Goal: Task Accomplishment & Management: Complete application form

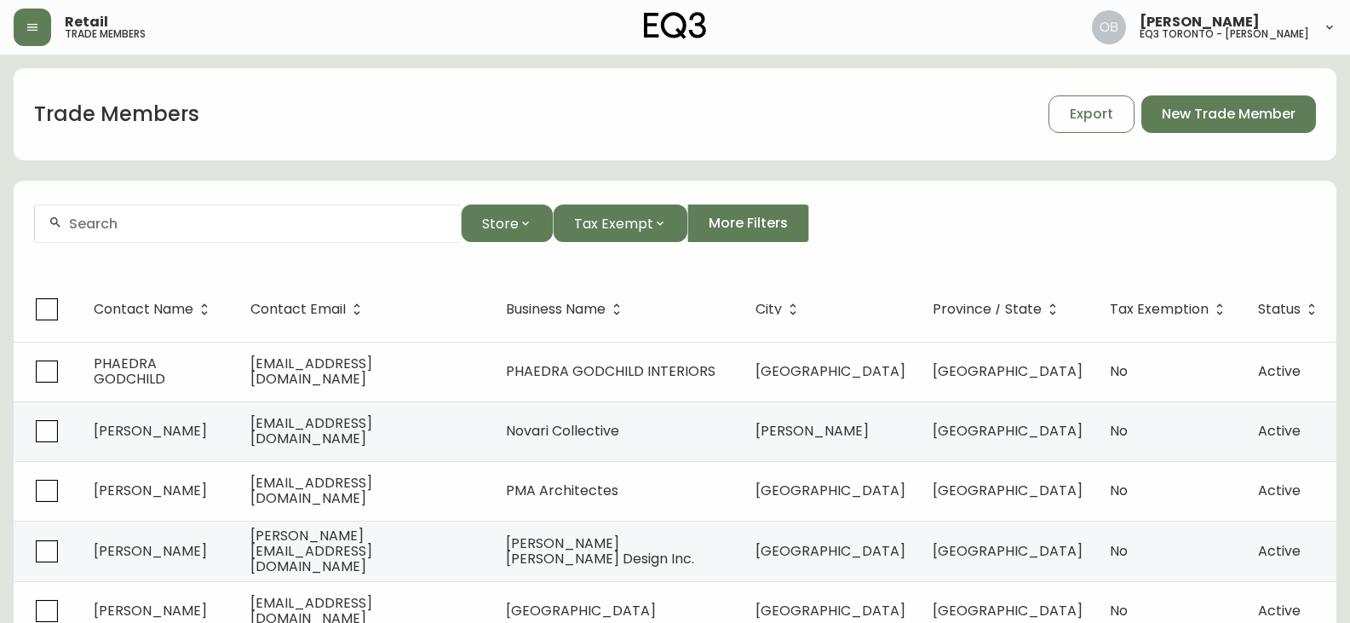
click at [137, 216] on input "text" at bounding box center [258, 223] width 378 height 16
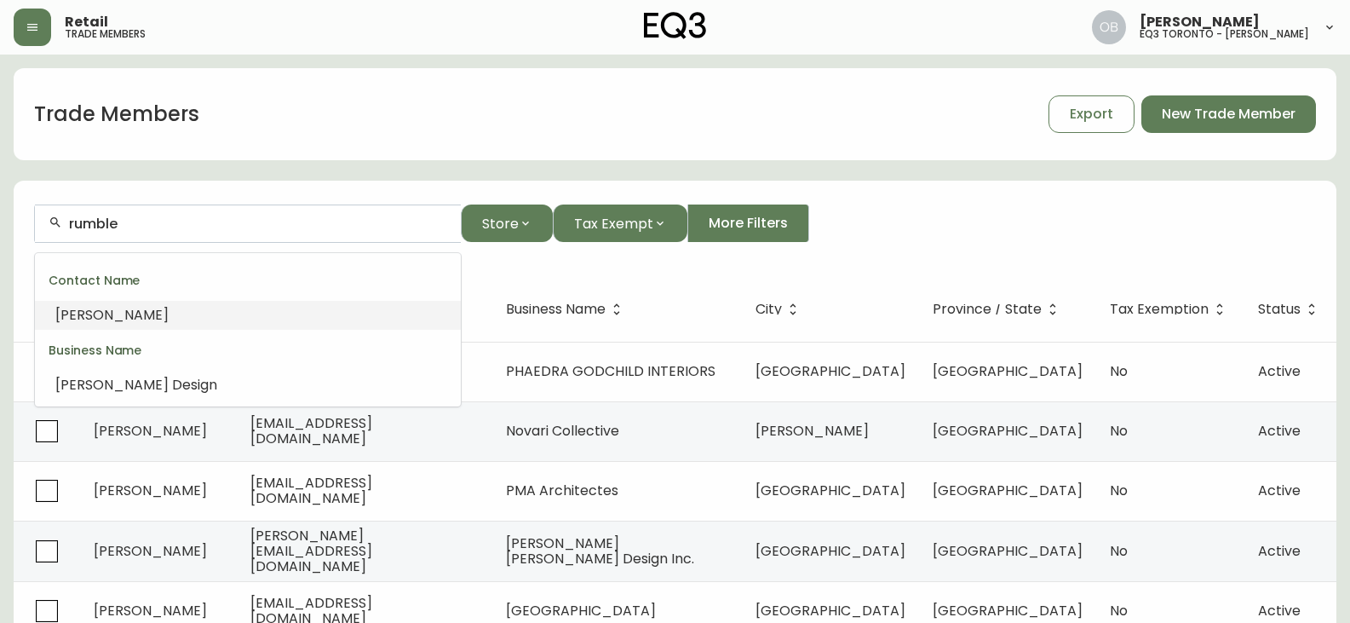
click at [138, 216] on input "rumble" at bounding box center [258, 223] width 378 height 16
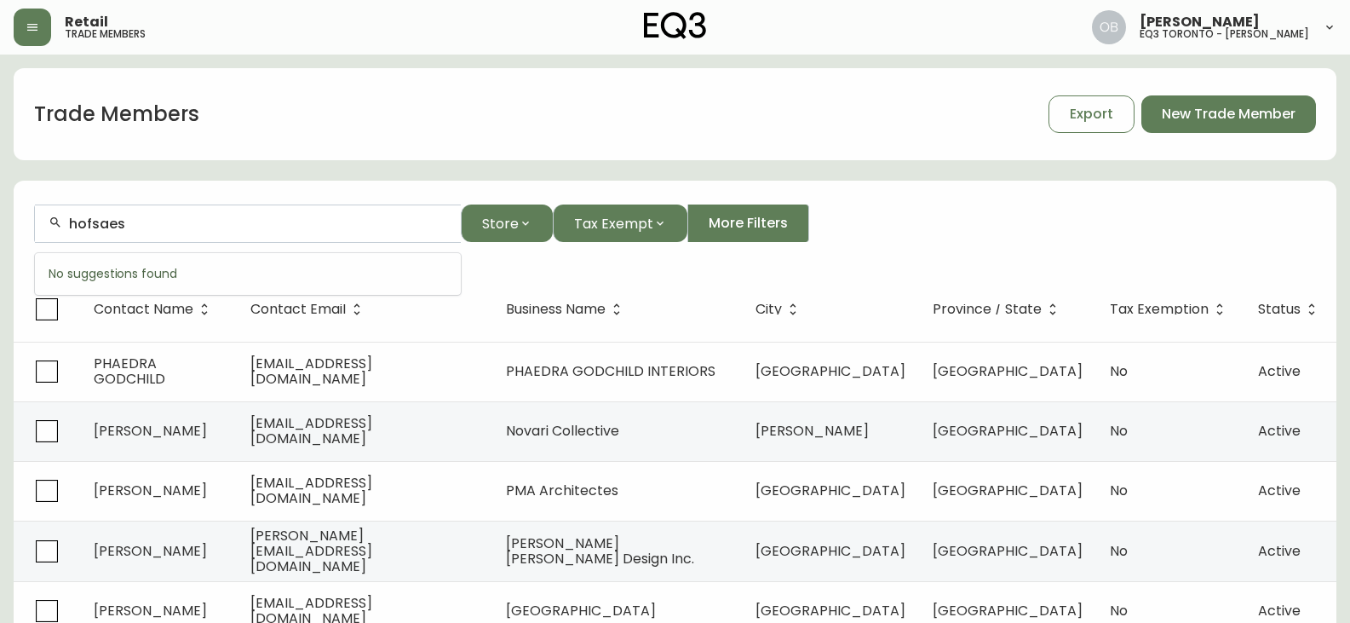
click at [87, 222] on input "hofsaes" at bounding box center [258, 223] width 378 height 16
click at [66, 221] on div "hofsaes" at bounding box center [248, 223] width 426 height 38
click at [67, 221] on div "hofsaes" at bounding box center [248, 223] width 426 height 38
click at [72, 221] on input "hofsaes" at bounding box center [258, 223] width 378 height 16
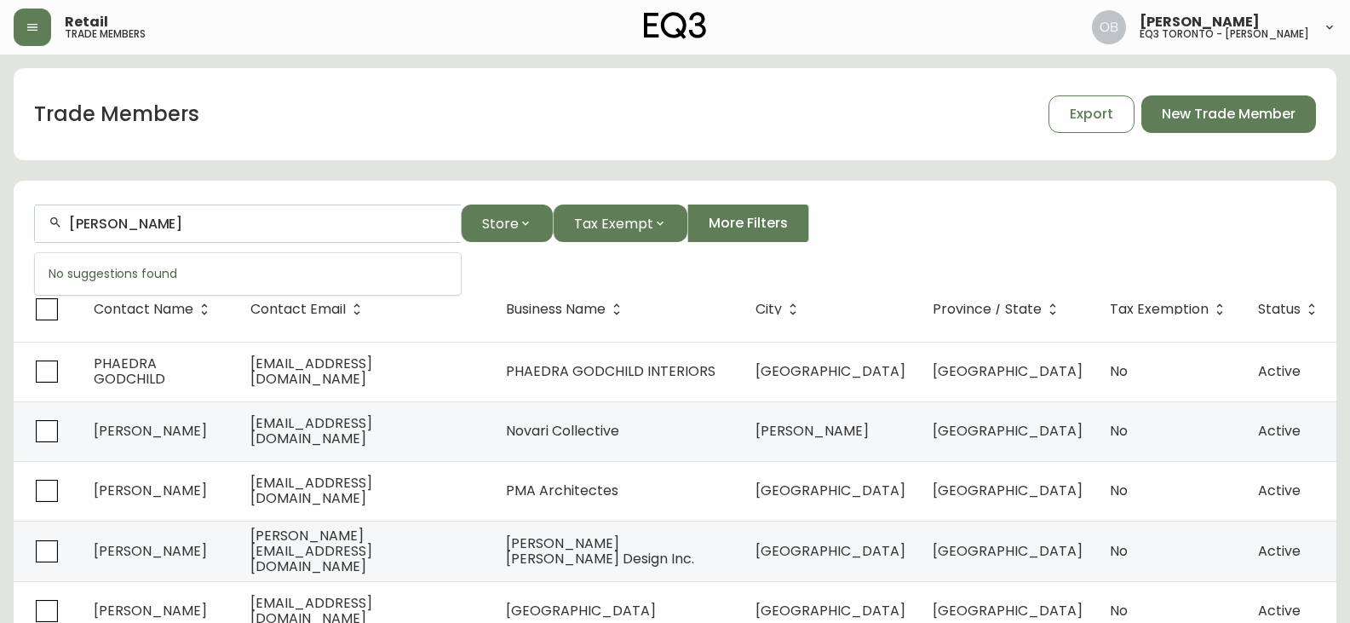
click at [190, 221] on input "[PERSON_NAME]" at bounding box center [258, 223] width 378 height 16
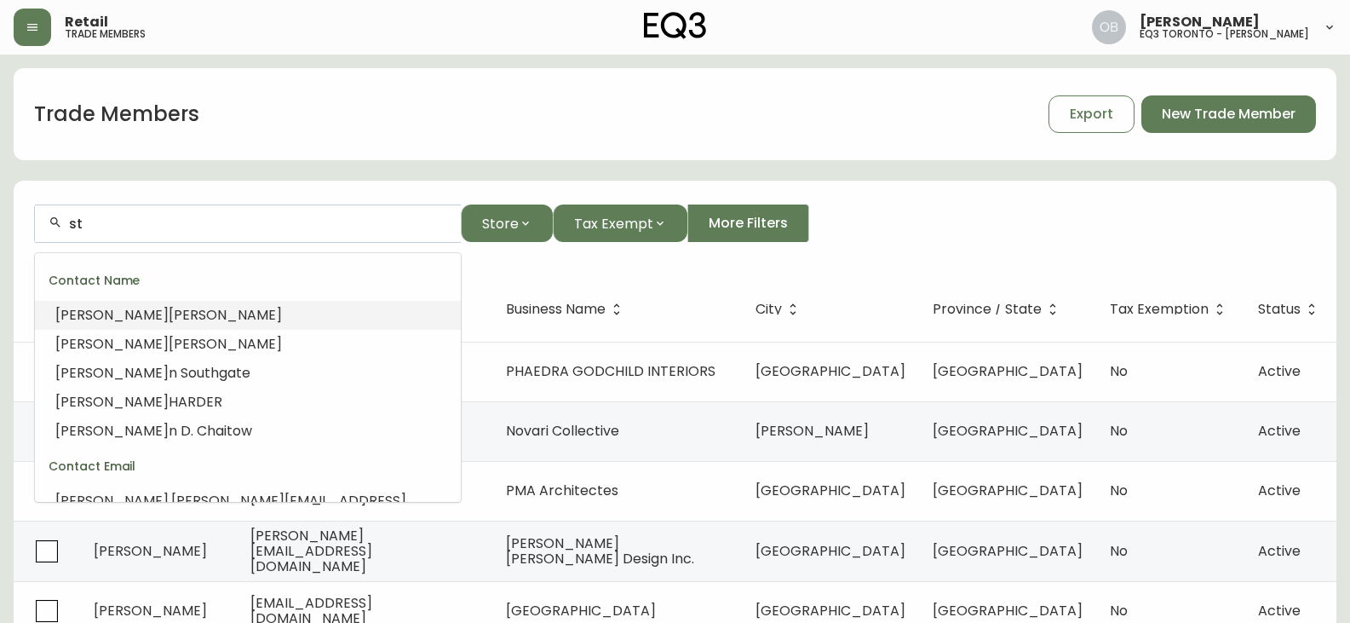
type input "s"
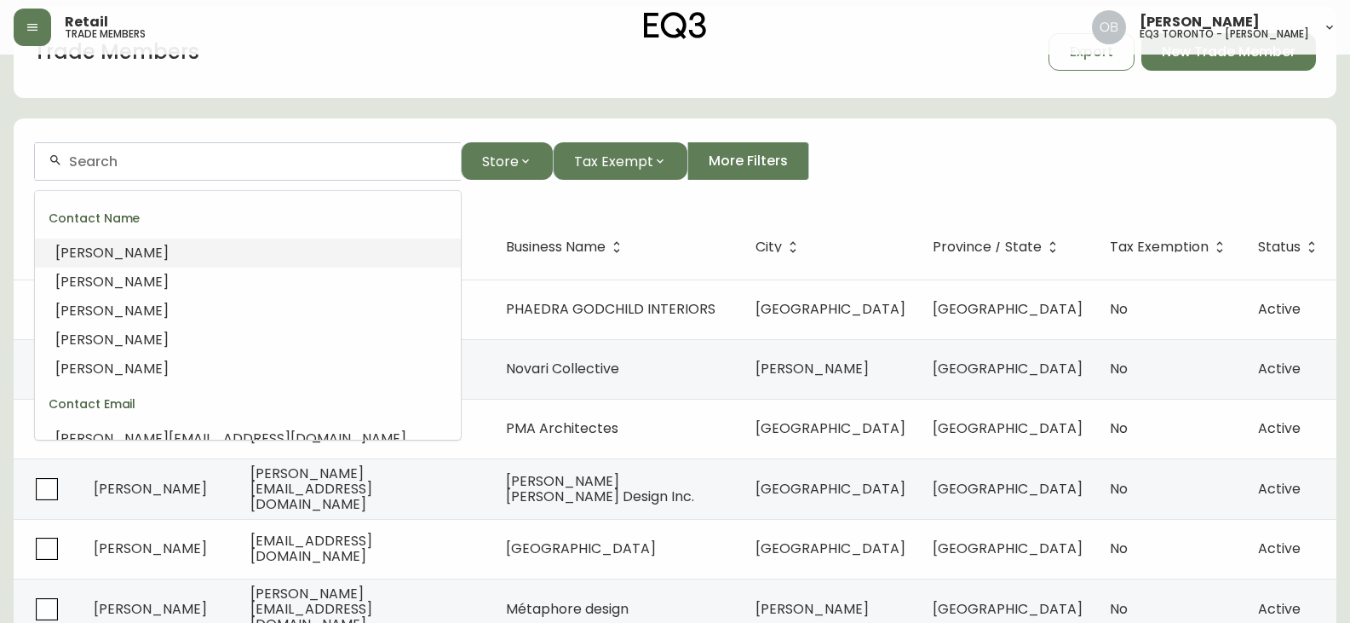
scroll to position [85, 0]
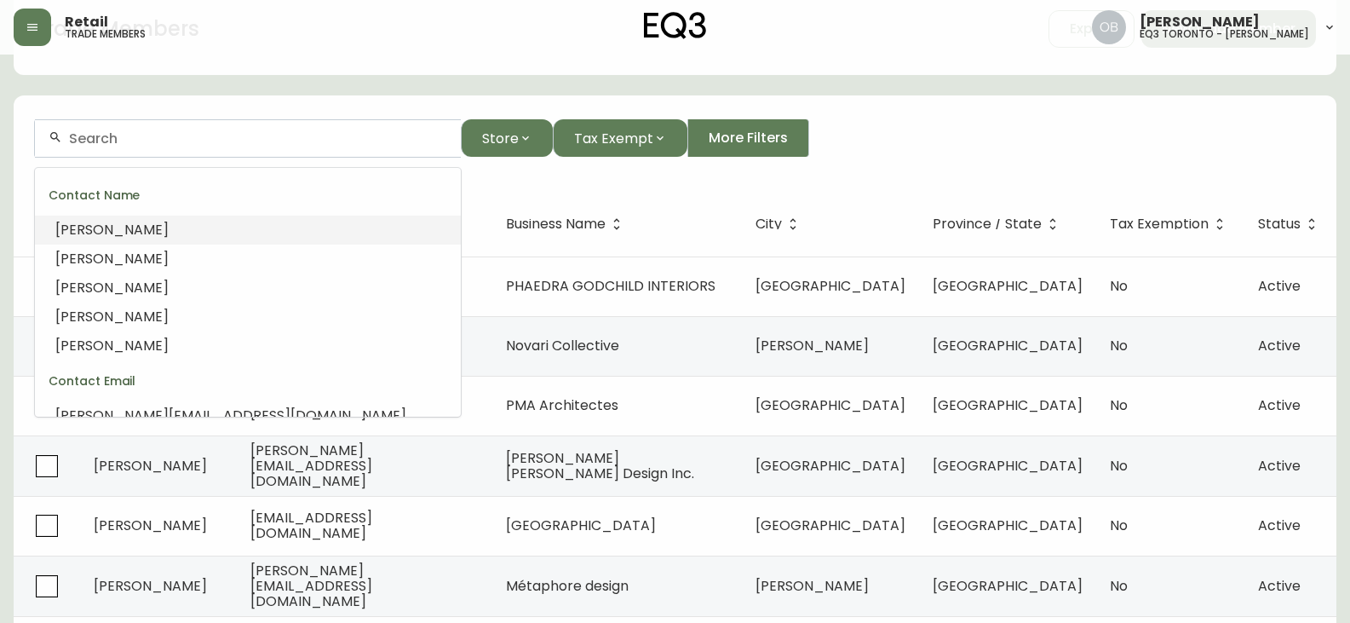
click at [373, 100] on form "Store Tax Exempt More Filters" at bounding box center [675, 145] width 1323 height 93
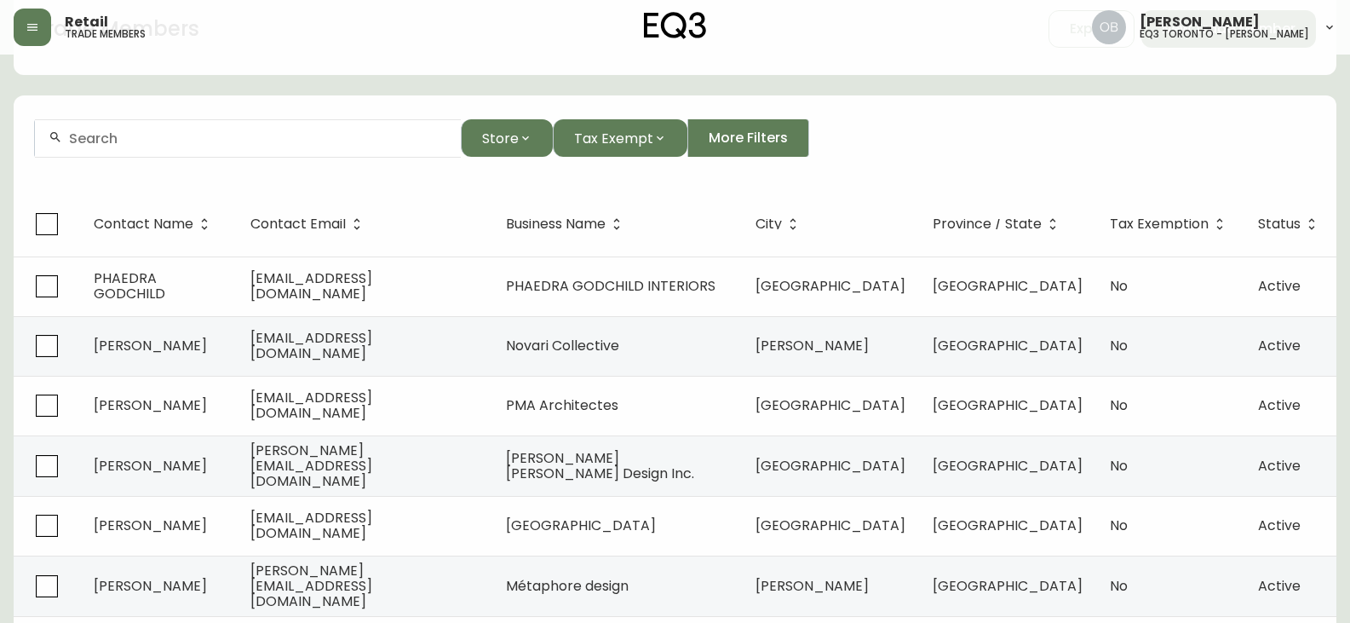
click at [355, 101] on form "Store Tax Exempt More Filters" at bounding box center [675, 145] width 1323 height 93
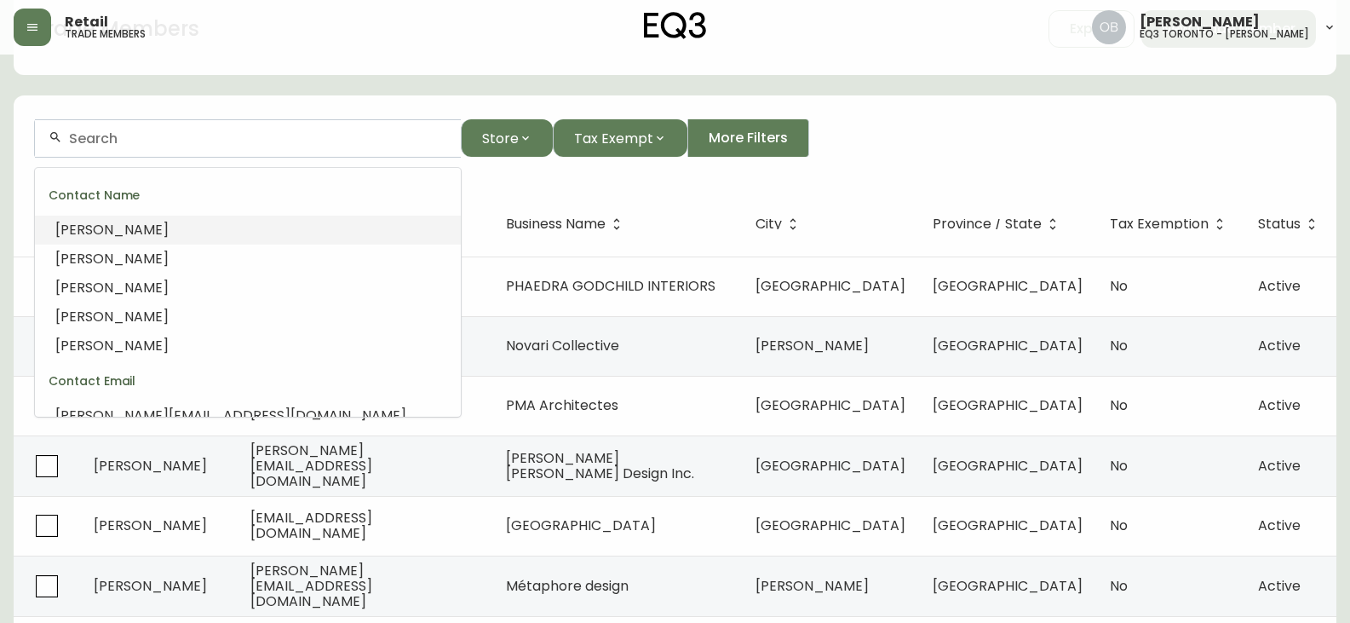
click at [315, 144] on input "text" at bounding box center [258, 138] width 378 height 16
paste input "Rumble Inc."
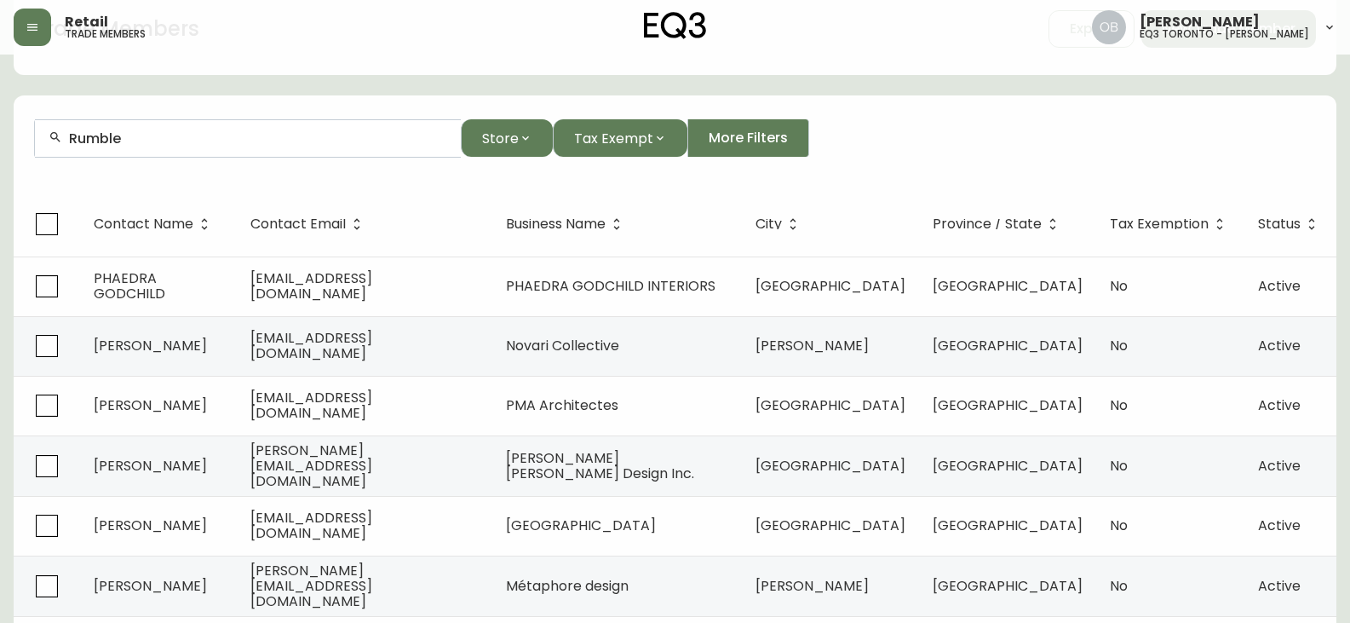
type input "Rumble"
click at [1055, 114] on form "Rumble Store Tax Exempt More Filters" at bounding box center [675, 145] width 1323 height 93
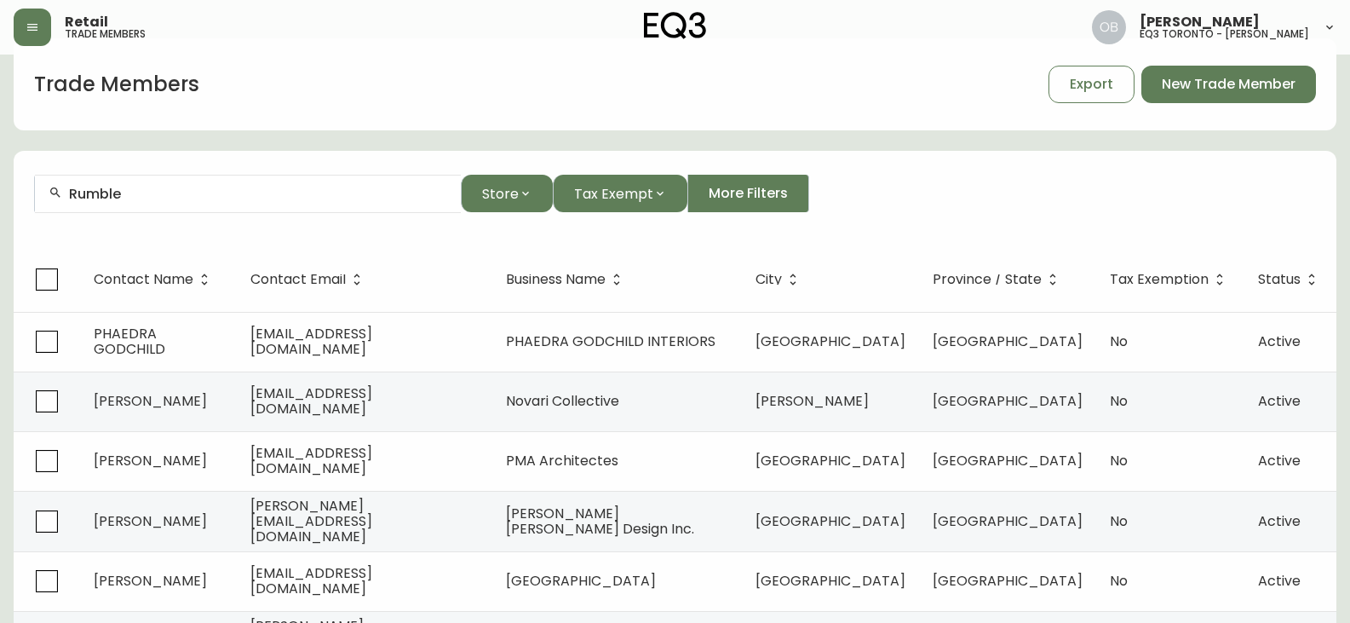
scroll to position [0, 0]
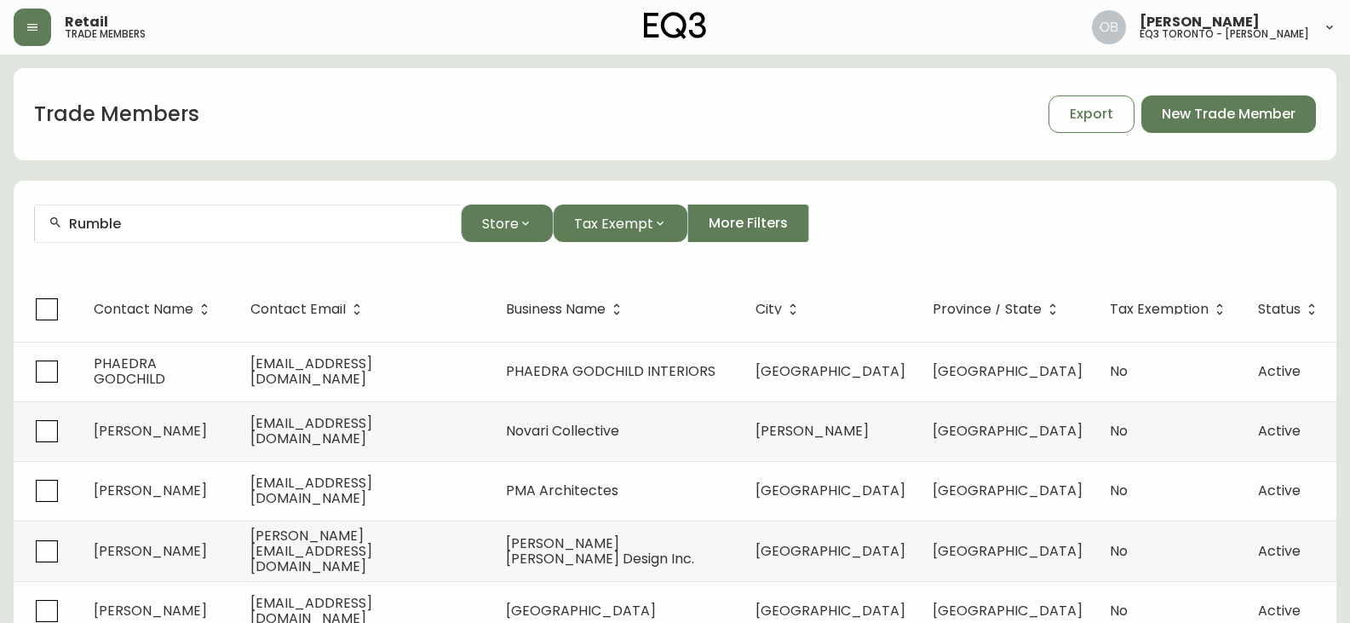
click at [1192, 167] on div "Trade Members Export New Trade Member Rumble Store Tax Exempt More Filters Cont…" at bounding box center [675, 523] width 1323 height 910
click at [1196, 106] on span "New Trade Member" at bounding box center [1229, 114] width 134 height 19
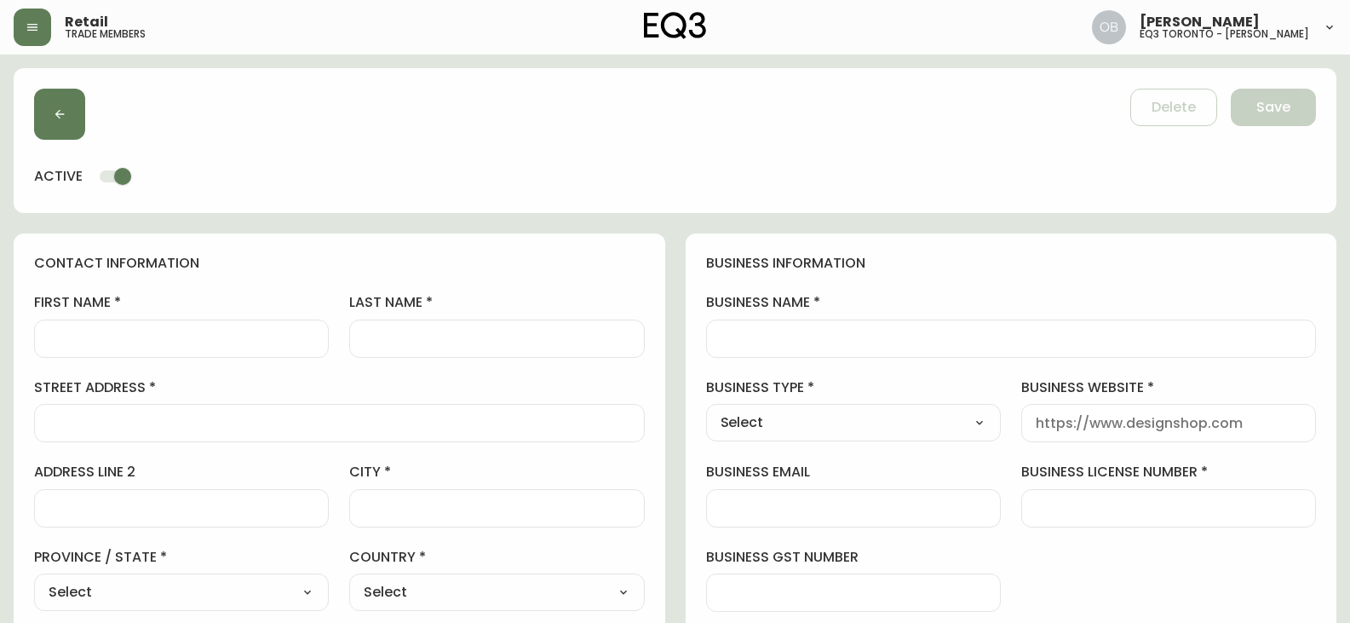
click at [1154, 506] on input "business license number" at bounding box center [1169, 508] width 266 height 16
paste input "2388527"
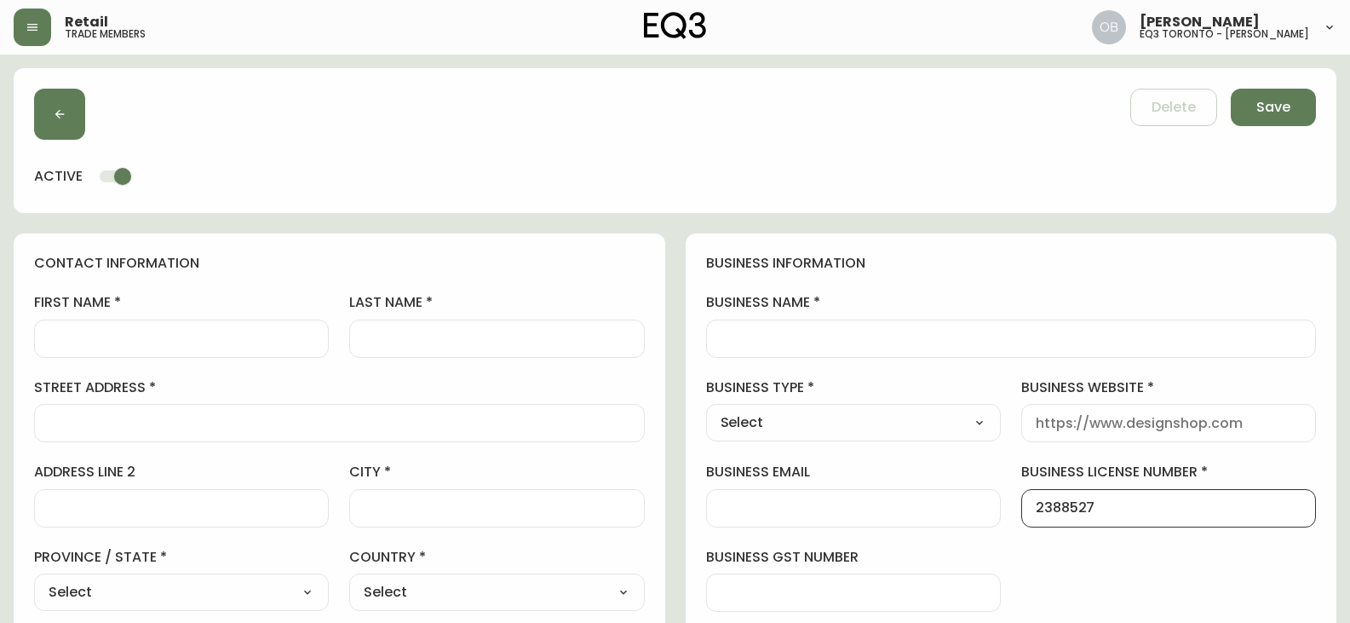
type input "2388527"
click at [933, 338] on input "business name" at bounding box center [1011, 338] width 582 height 16
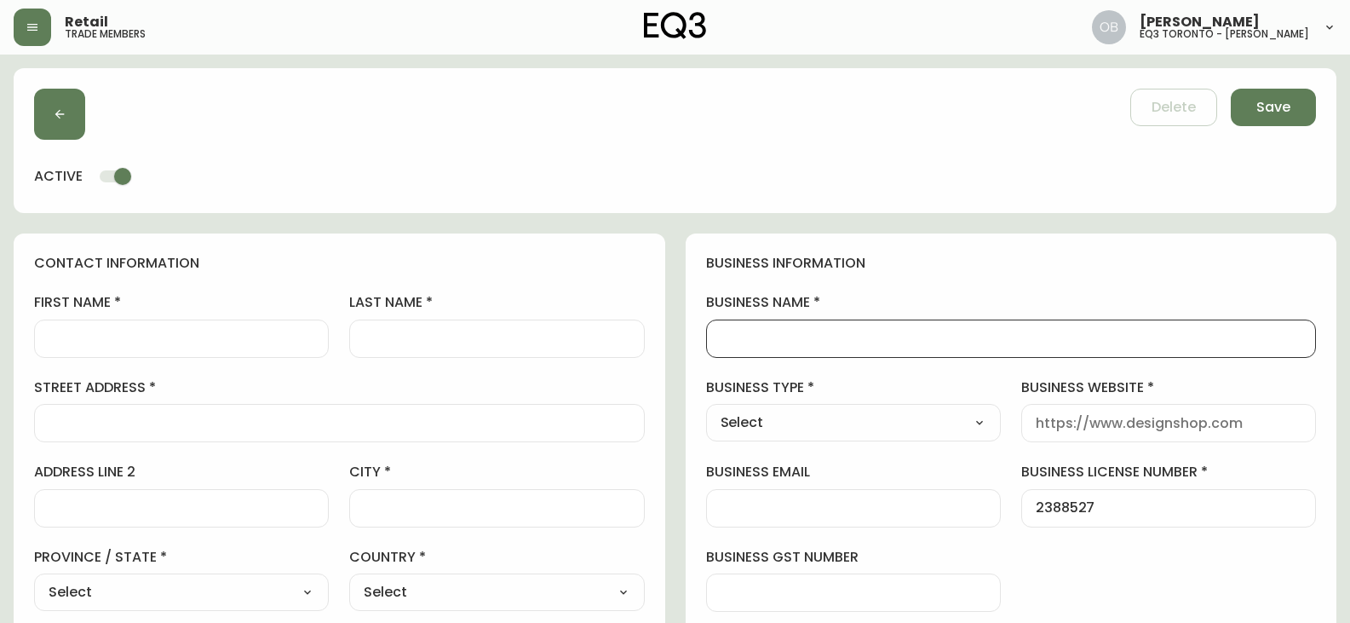
paste input "Rumble Inc."
type input "Rumble Inc."
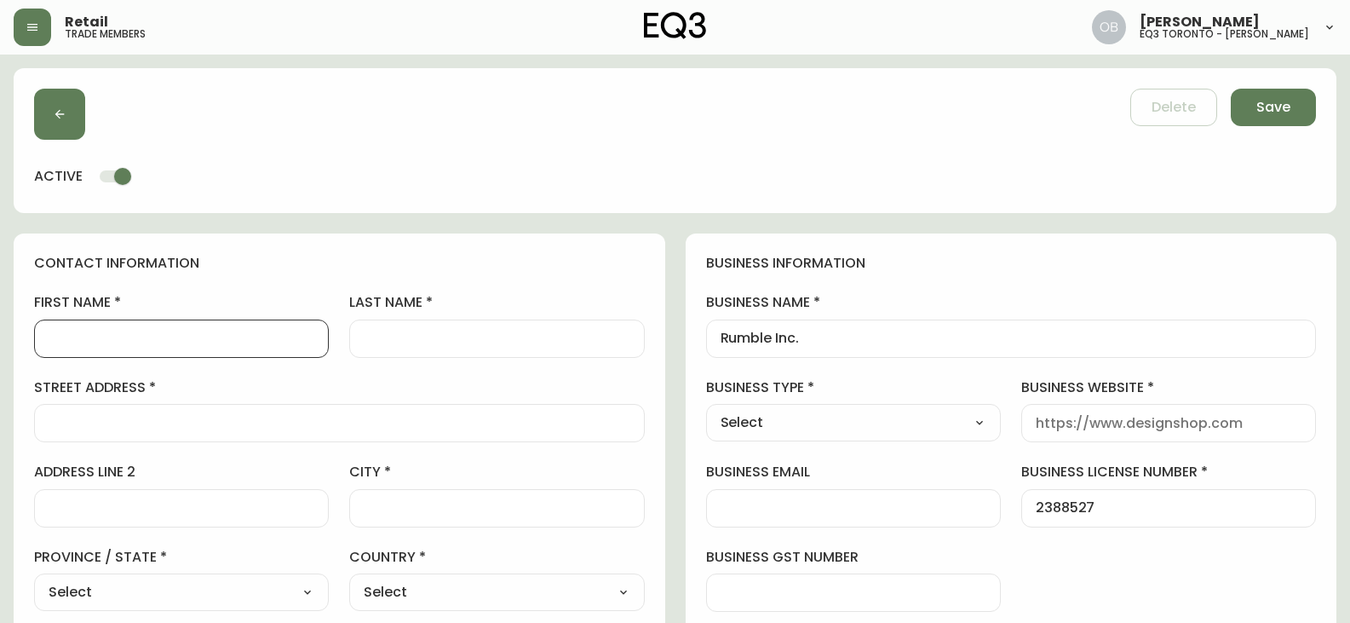
click at [166, 334] on input "first name" at bounding box center [182, 338] width 266 height 16
type input "s"
type input "[PERSON_NAME]"
click at [521, 295] on label "last name" at bounding box center [496, 302] width 295 height 19
click at [521, 330] on input "last name" at bounding box center [497, 338] width 266 height 16
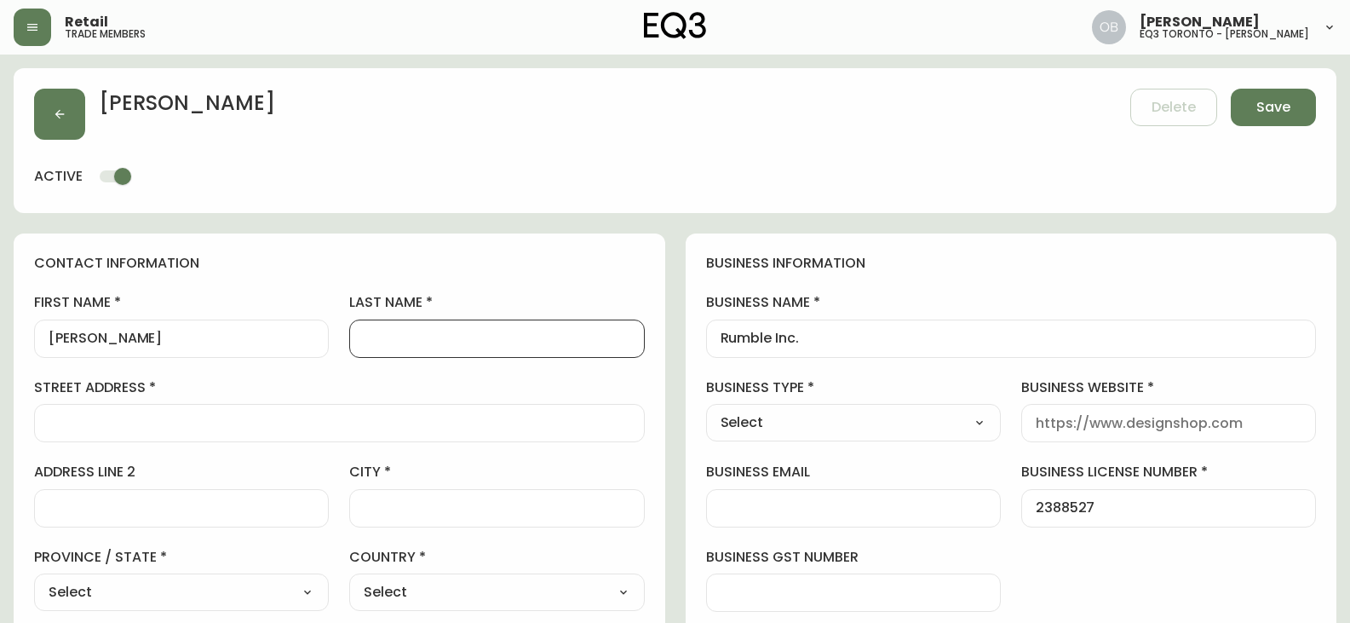
click at [483, 347] on div at bounding box center [496, 338] width 295 height 38
paste input "Hofsaes"
type input "Hofsaes"
click at [49, 409] on div at bounding box center [339, 423] width 611 height 38
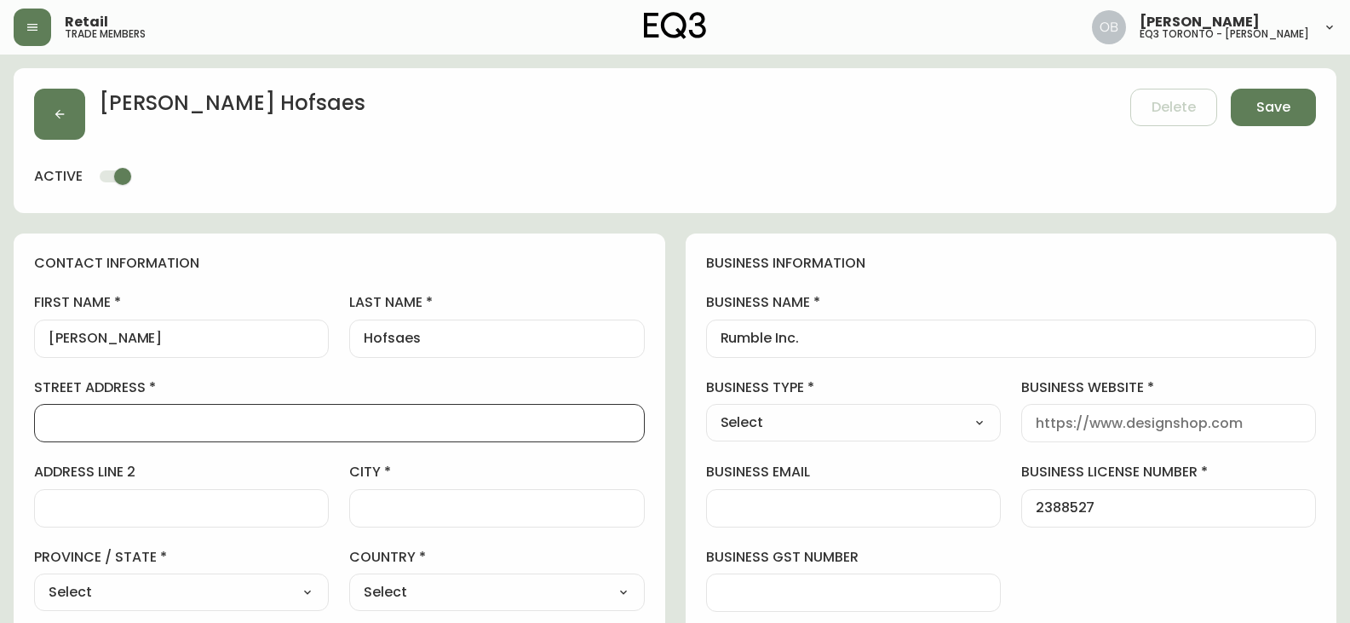
paste input "11th Floor, [STREET_ADDRESS]"
type input "11th Floor, [STREET_ADDRESS]"
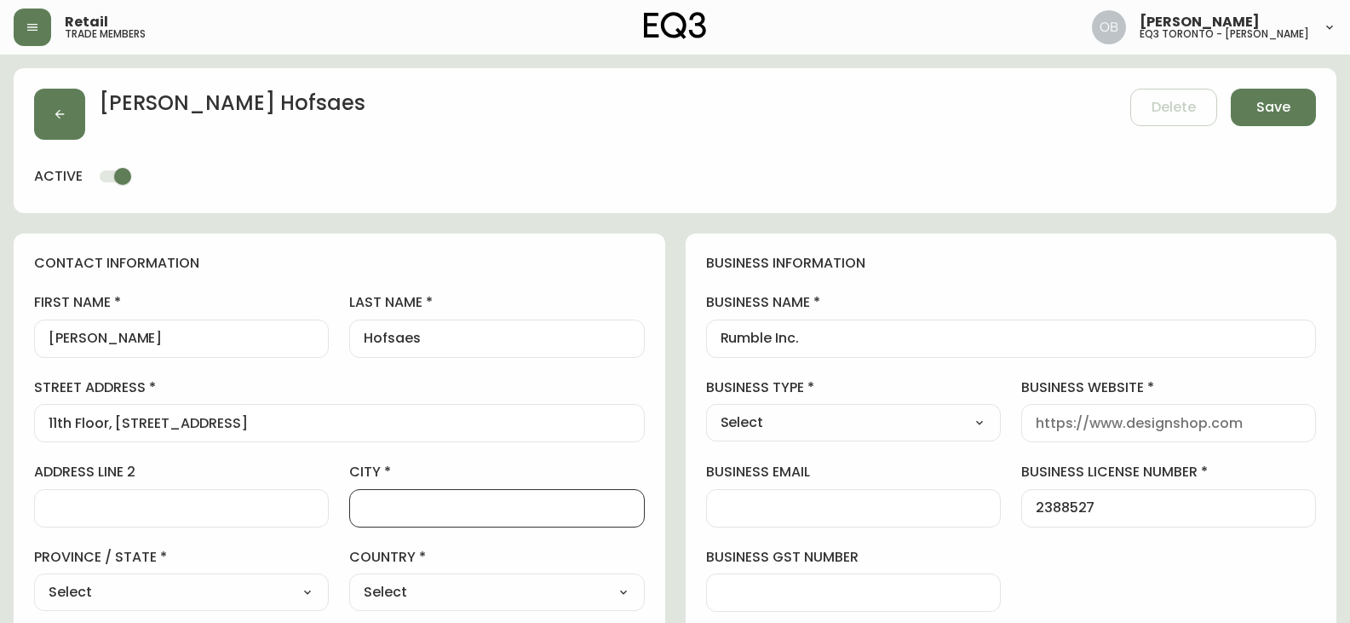
click at [410, 508] on input "city" at bounding box center [497, 508] width 266 height 16
type input "[GEOGRAPHIC_DATA]"
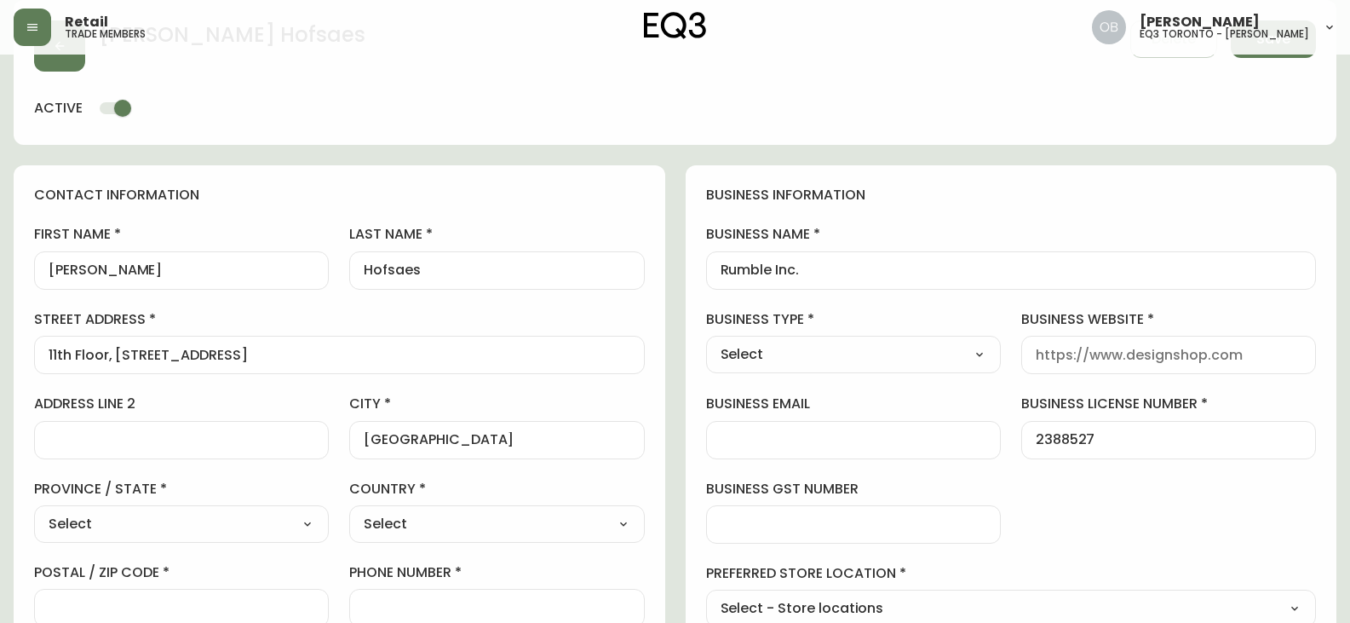
drag, startPoint x: 292, startPoint y: 519, endPoint x: 297, endPoint y: 527, distance: 9.9
click at [294, 523] on select "Select [GEOGRAPHIC_DATA] [GEOGRAPHIC_DATA] [GEOGRAPHIC_DATA] [GEOGRAPHIC_DATA] …" at bounding box center [181, 524] width 295 height 26
select select "ON"
click at [34, 511] on select "Select [GEOGRAPHIC_DATA] [GEOGRAPHIC_DATA] [GEOGRAPHIC_DATA] [GEOGRAPHIC_DATA] …" at bounding box center [181, 524] width 295 height 26
type input "[GEOGRAPHIC_DATA]"
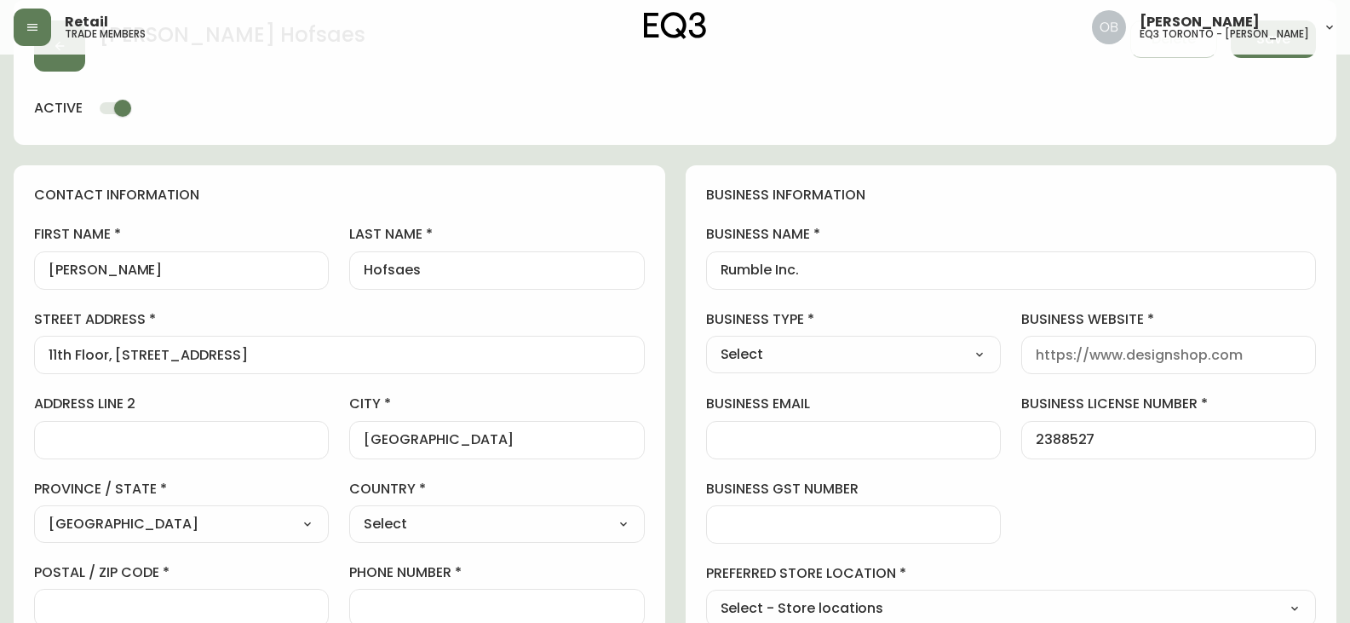
click at [520, 552] on div "first name [PERSON_NAME] last name [PERSON_NAME] street address [STREET_ADDRESS…" at bounding box center [339, 468] width 611 height 486
click at [526, 531] on select "Select [GEOGRAPHIC_DATA] [GEOGRAPHIC_DATA]" at bounding box center [496, 524] width 295 height 26
select select "CA"
click at [349, 511] on select "Select [GEOGRAPHIC_DATA] [GEOGRAPHIC_DATA]" at bounding box center [496, 524] width 295 height 26
type input "[GEOGRAPHIC_DATA]"
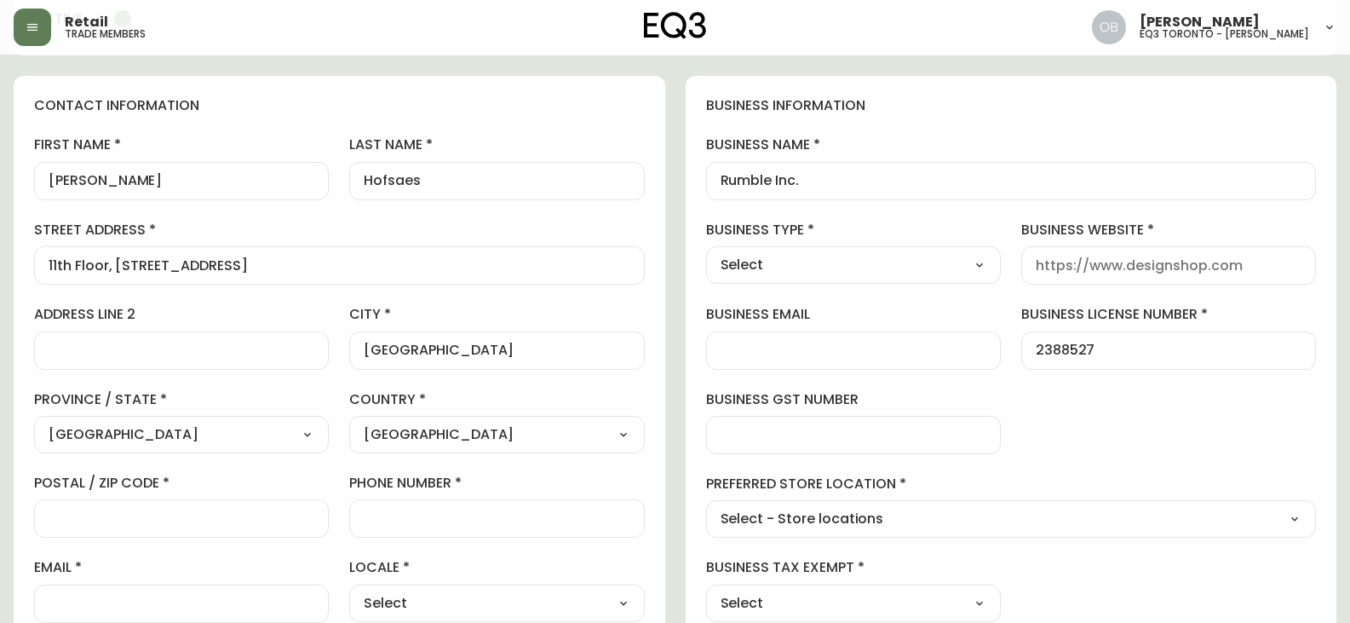
scroll to position [238, 0]
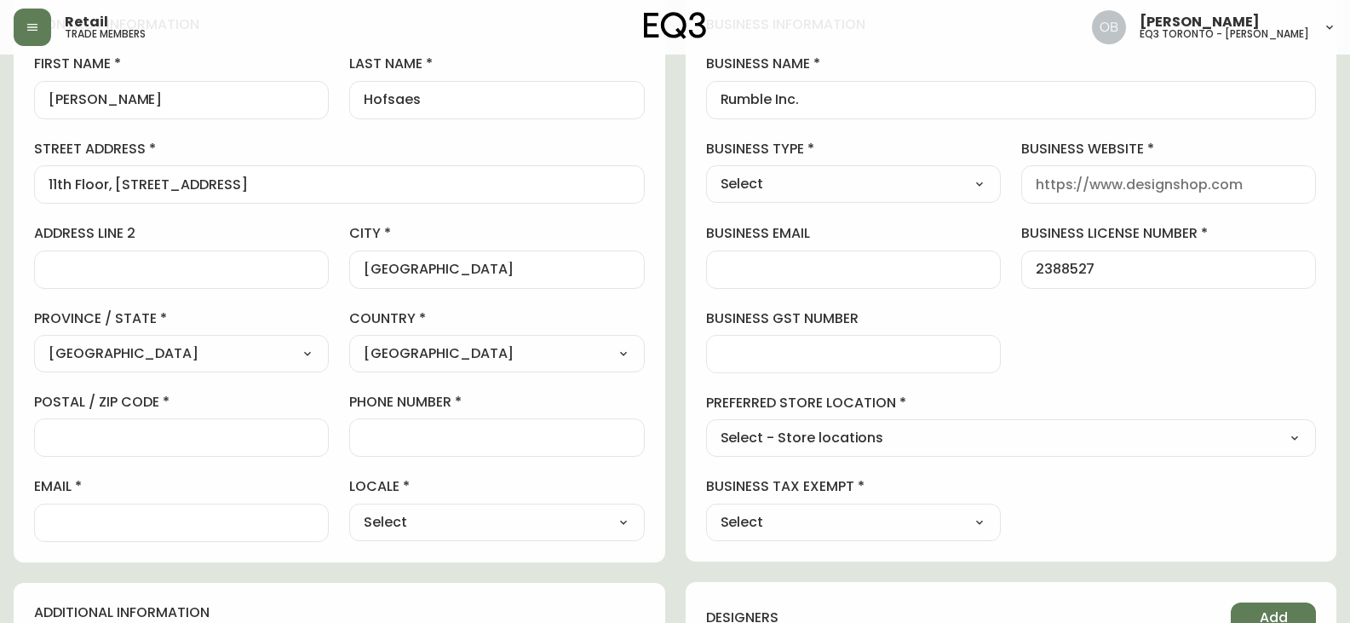
click at [198, 429] on input "postal / zip code" at bounding box center [182, 437] width 266 height 16
click at [211, 443] on input "postal / zip code" at bounding box center [182, 437] width 266 height 16
paste input "M5V 0S8"
type input "M5V 0S8"
click at [407, 443] on input "phone number" at bounding box center [497, 437] width 266 height 16
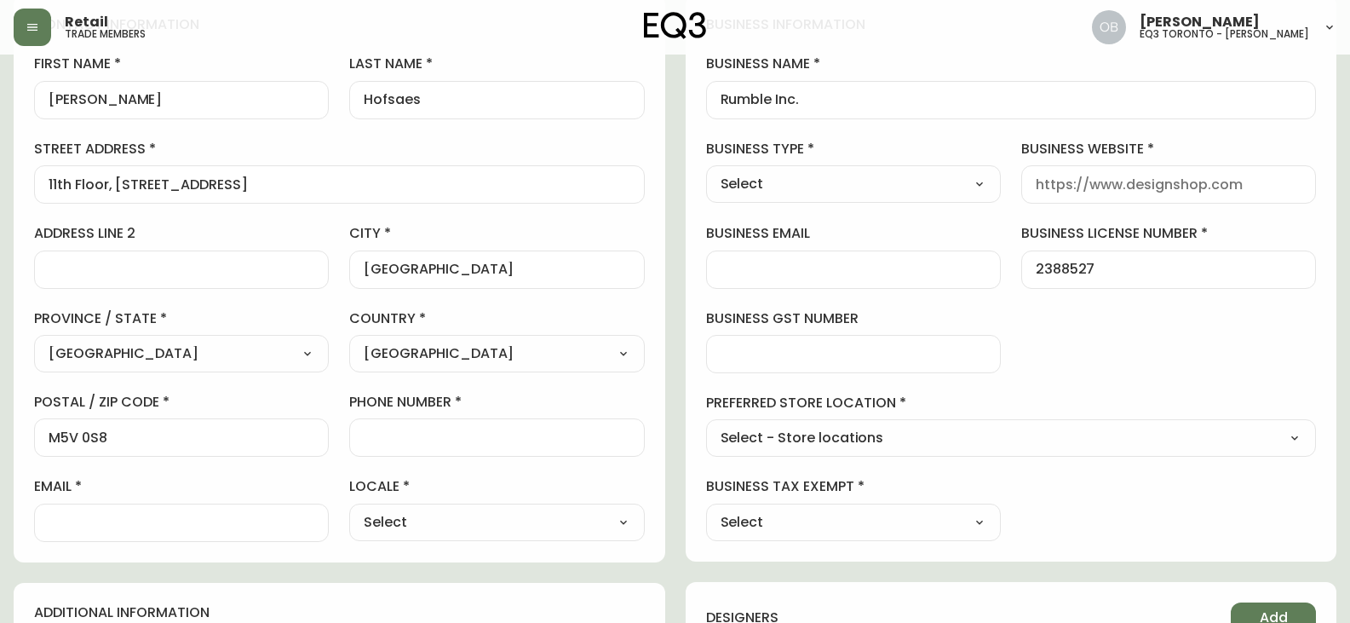
click at [466, 428] on div at bounding box center [496, 437] width 295 height 38
paste input "941.216.9979"
click at [386, 434] on input "941.216.9979" at bounding box center [497, 437] width 266 height 16
type input "[PHONE_NUMBER]"
click at [146, 521] on input "email" at bounding box center [182, 522] width 266 height 16
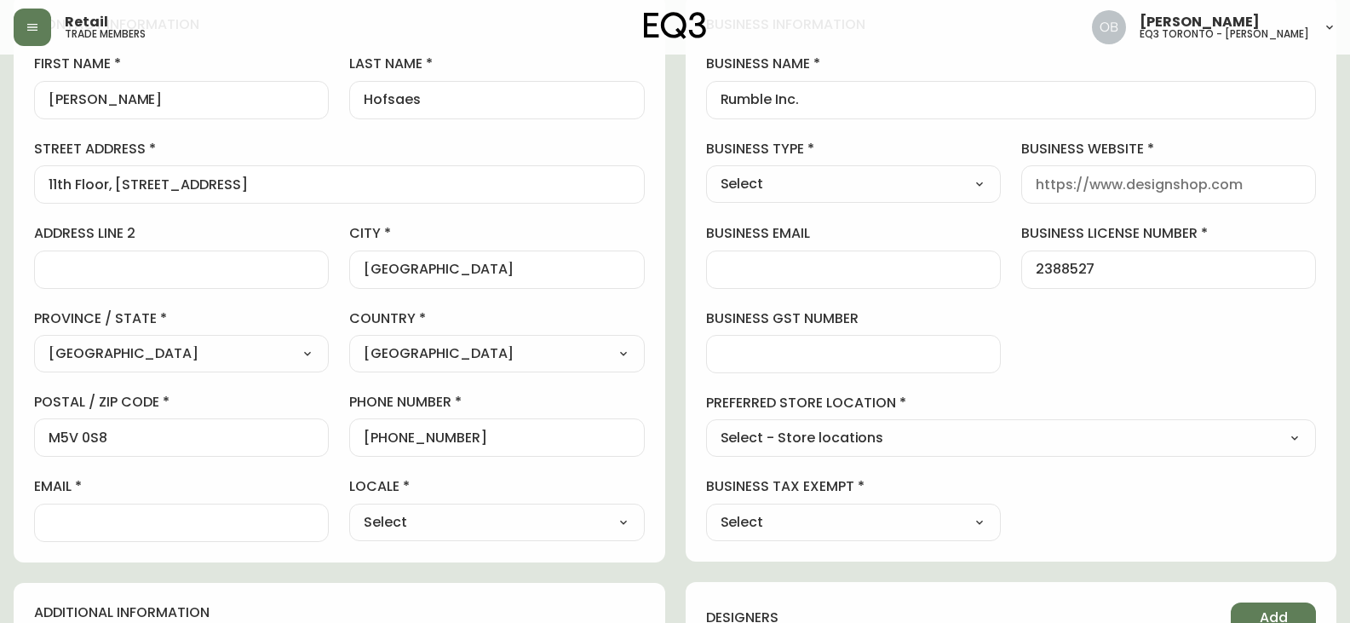
drag, startPoint x: 148, startPoint y: 519, endPoint x: 322, endPoint y: 520, distance: 173.7
click at [148, 519] on input "email" at bounding box center [182, 522] width 266 height 16
paste input "[PERSON_NAME][EMAIL_ADDRESS][PERSON_NAME][DOMAIN_NAME]"
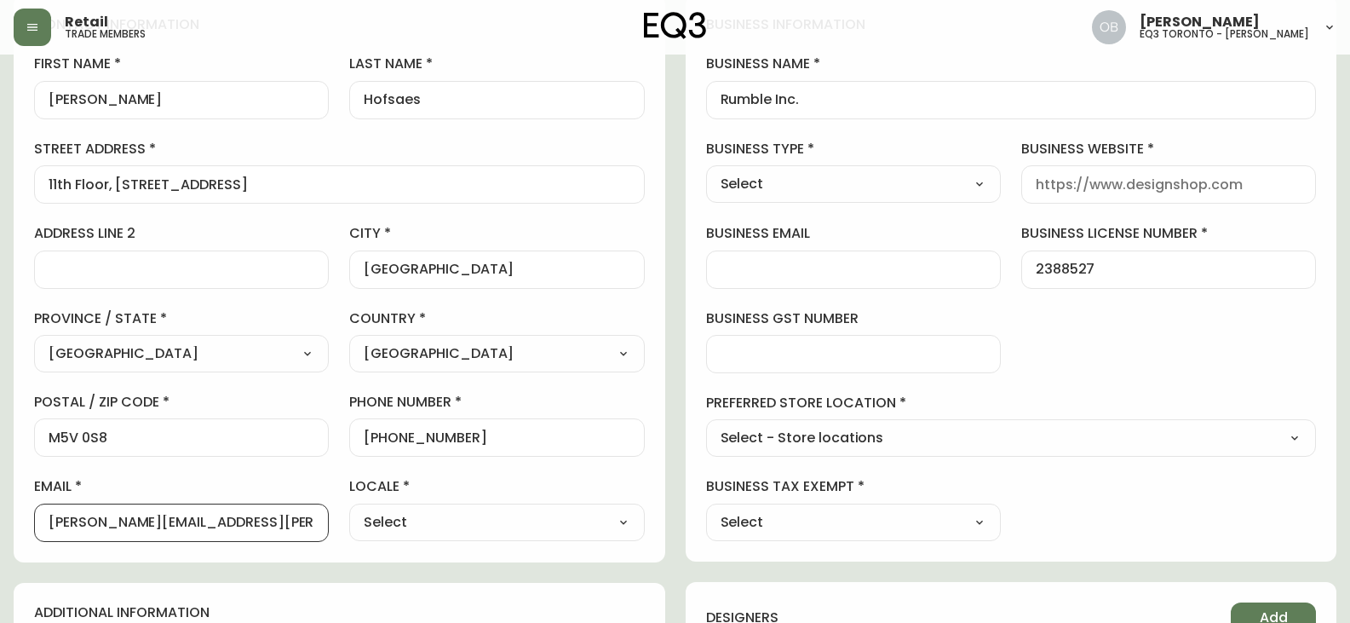
type input "[PERSON_NAME][EMAIL_ADDRESS][PERSON_NAME][DOMAIN_NAME]"
click at [464, 529] on select "Select CA_EN [GEOGRAPHIC_DATA] US_EN" at bounding box center [496, 522] width 295 height 26
select select "CA_EN"
click at [349, 509] on select "Select CA_EN [GEOGRAPHIC_DATA] US_EN" at bounding box center [496, 522] width 295 height 26
type input "CA_EN"
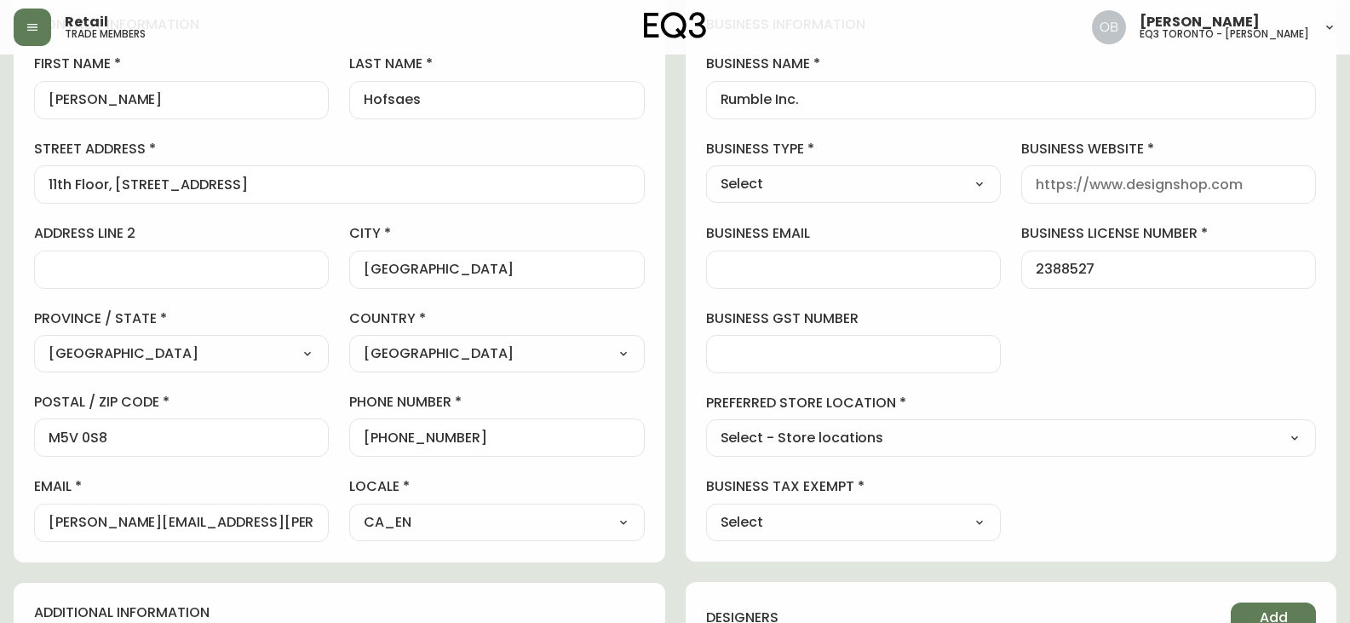
click at [890, 446] on select "Select - Store locations EQ3 [GEOGRAPHIC_DATA] EQ3 [GEOGRAPHIC_DATA] [GEOGRAPHI…" at bounding box center [1011, 439] width 611 height 26
select select "cjw10z96s008u6gs0ccm7hd19"
click at [706, 426] on select "Select - Store locations EQ3 [GEOGRAPHIC_DATA] EQ3 [GEOGRAPHIC_DATA] [GEOGRAPHI…" at bounding box center [1011, 439] width 611 height 26
type input "EQ3 [GEOGRAPHIC_DATA] - [PERSON_NAME]"
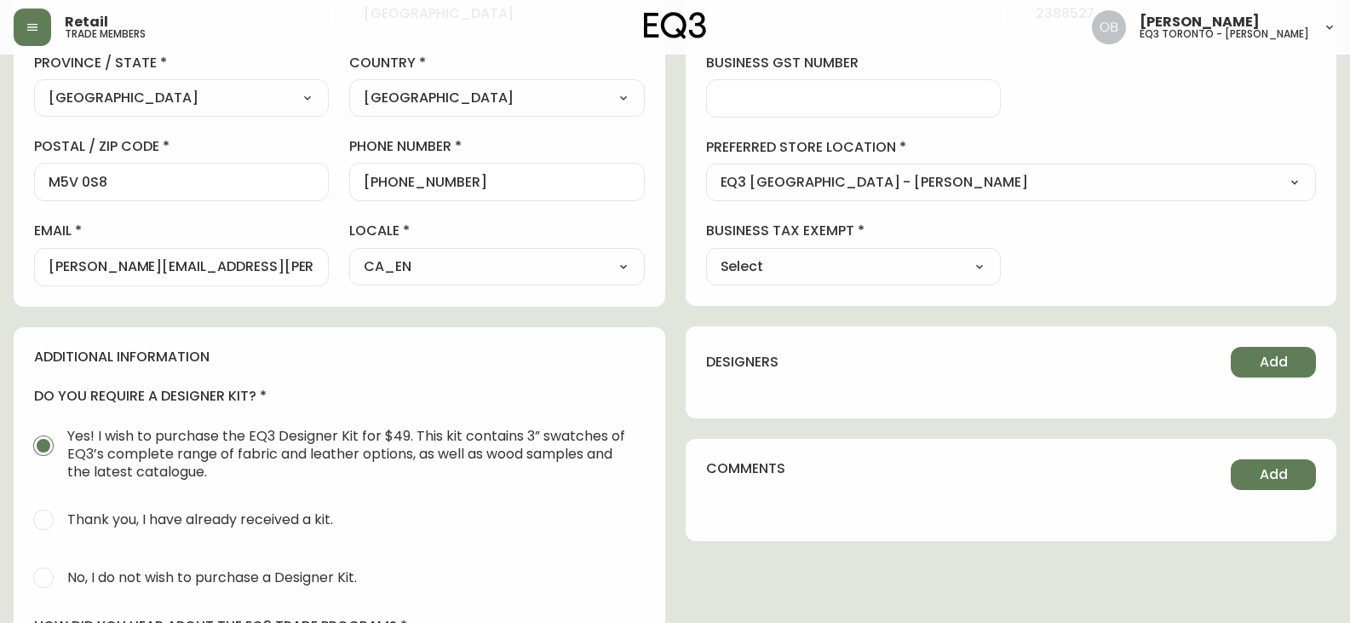
scroll to position [664, 0]
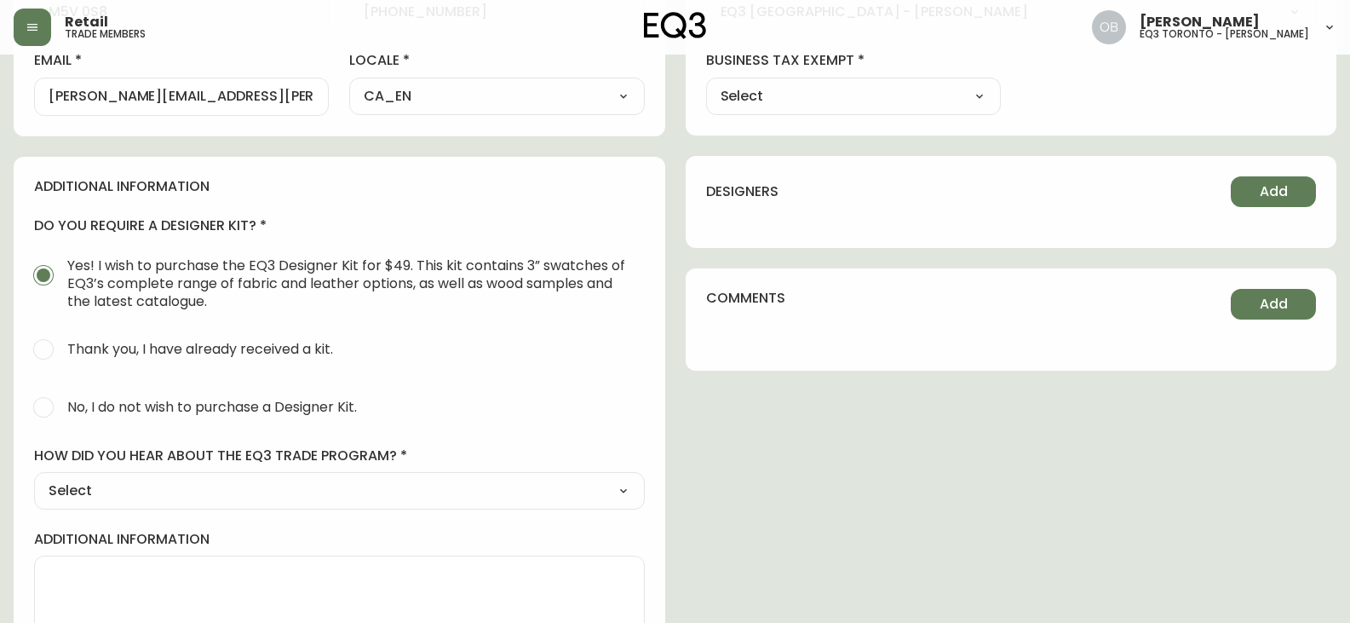
drag, startPoint x: 138, startPoint y: 408, endPoint x: 130, endPoint y: 468, distance: 60.1
click at [138, 408] on span "No, I do not wish to purchase a Designer Kit." at bounding box center [212, 407] width 290 height 18
click at [62, 408] on input "No, I do not wish to purchase a Designer Kit." at bounding box center [43, 406] width 37 height 37
radio input "true"
radio input "false"
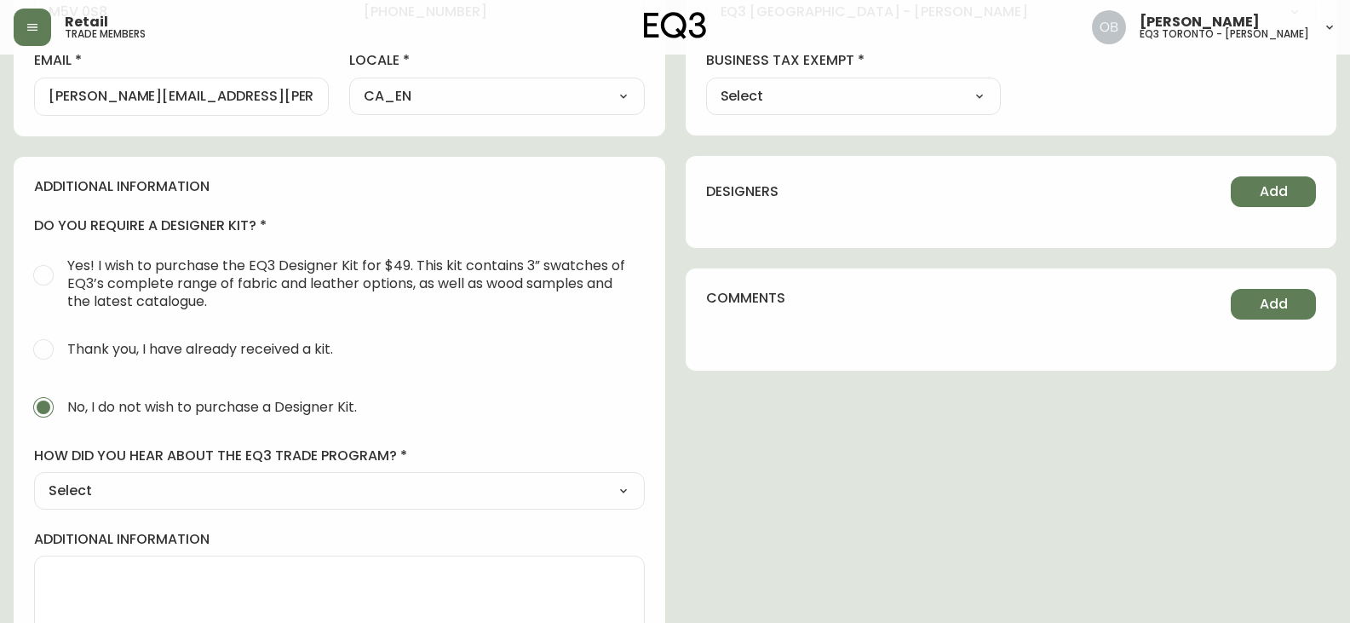
click at [130, 479] on select "Select Social Media Advertisement Trade Show Outreach from a Trade Rep Other" at bounding box center [339, 491] width 611 height 26
select select "Other"
click at [34, 478] on select "Select Social Media Advertisement Trade Show Outreach from a Trade Rep Other" at bounding box center [339, 491] width 611 height 26
type input "Other"
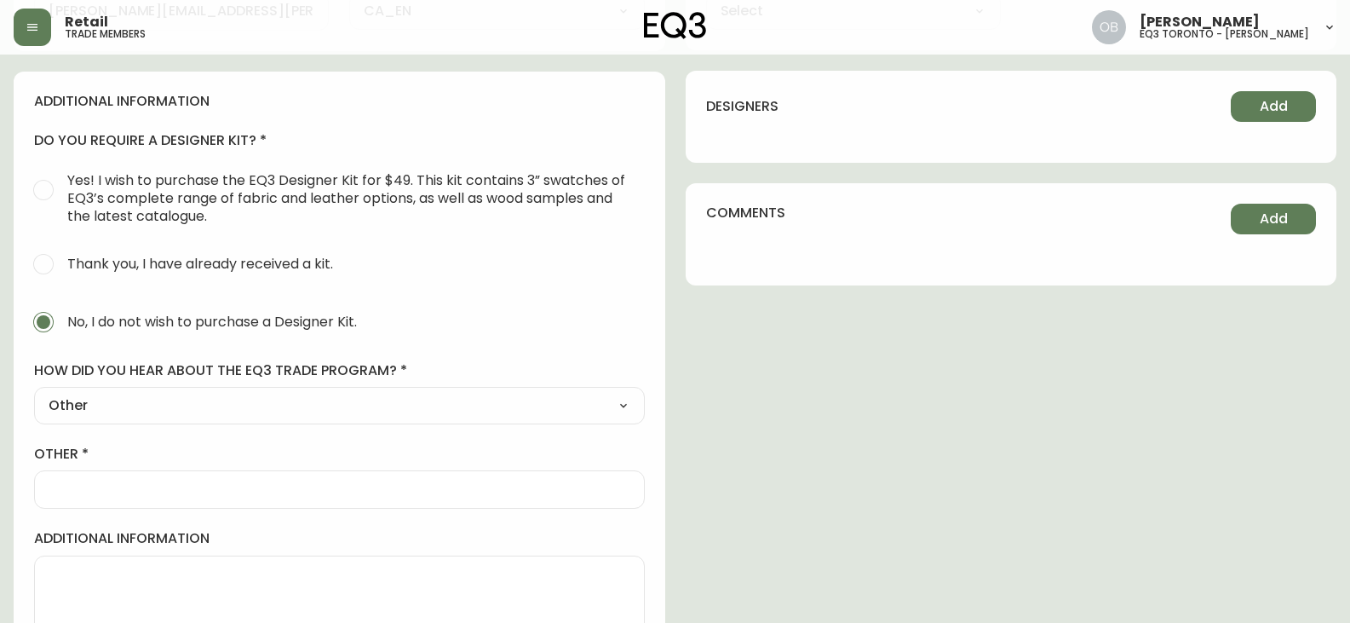
click at [127, 497] on input "other" at bounding box center [340, 489] width 582 height 16
type input "Emailed in"
click at [732, 508] on div "contact information first name [PERSON_NAME] last name [PERSON_NAME] street add…" at bounding box center [675, 83] width 1323 height 1199
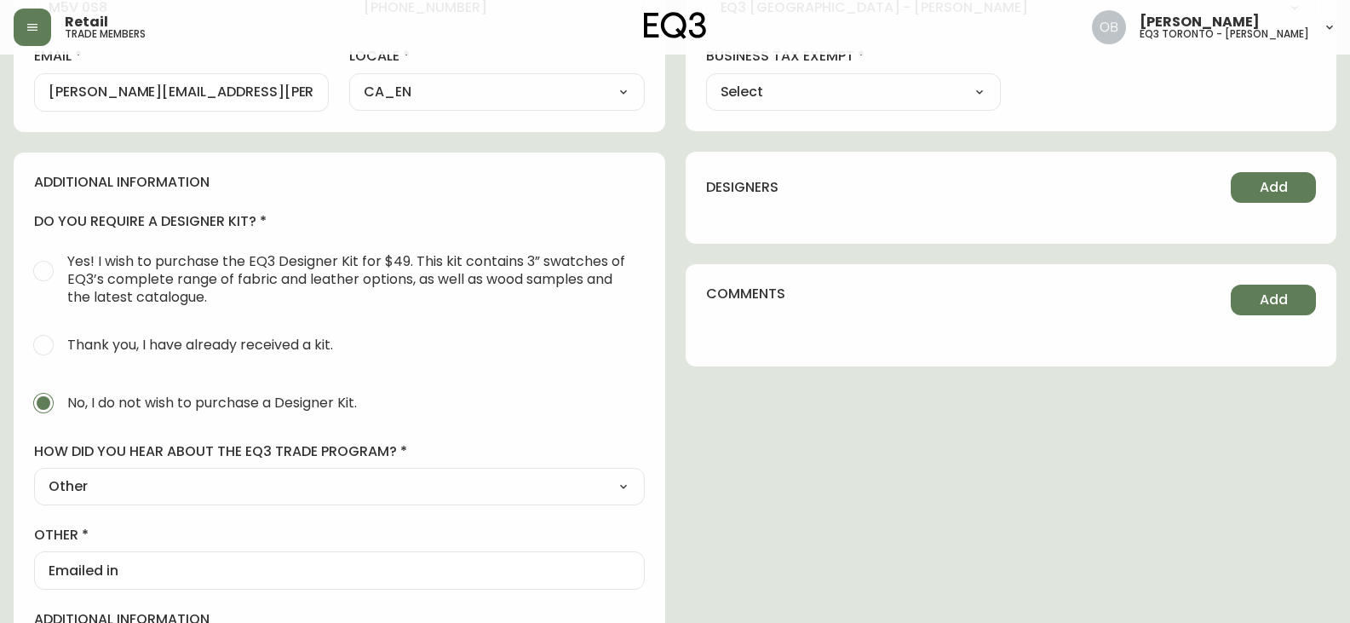
scroll to position [324, 0]
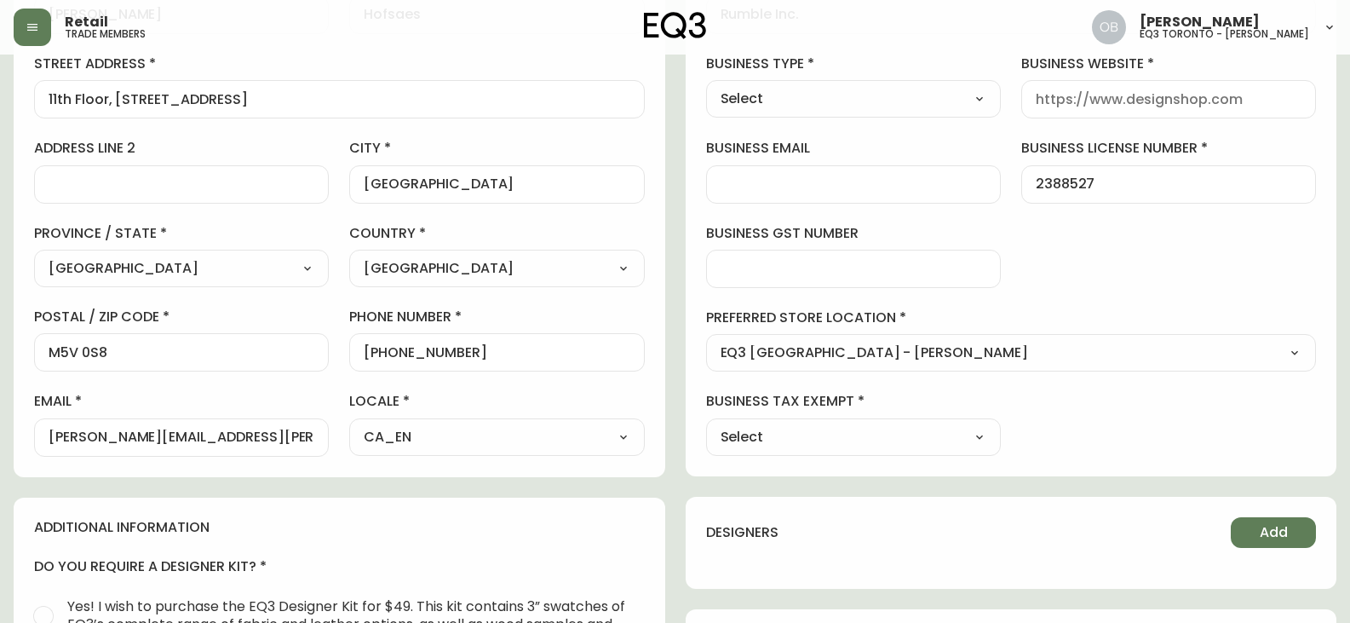
click at [812, 437] on select "Select Yes No" at bounding box center [853, 437] width 295 height 26
select select "false"
click at [706, 424] on select "Select Yes No" at bounding box center [853, 437] width 295 height 26
type input "No"
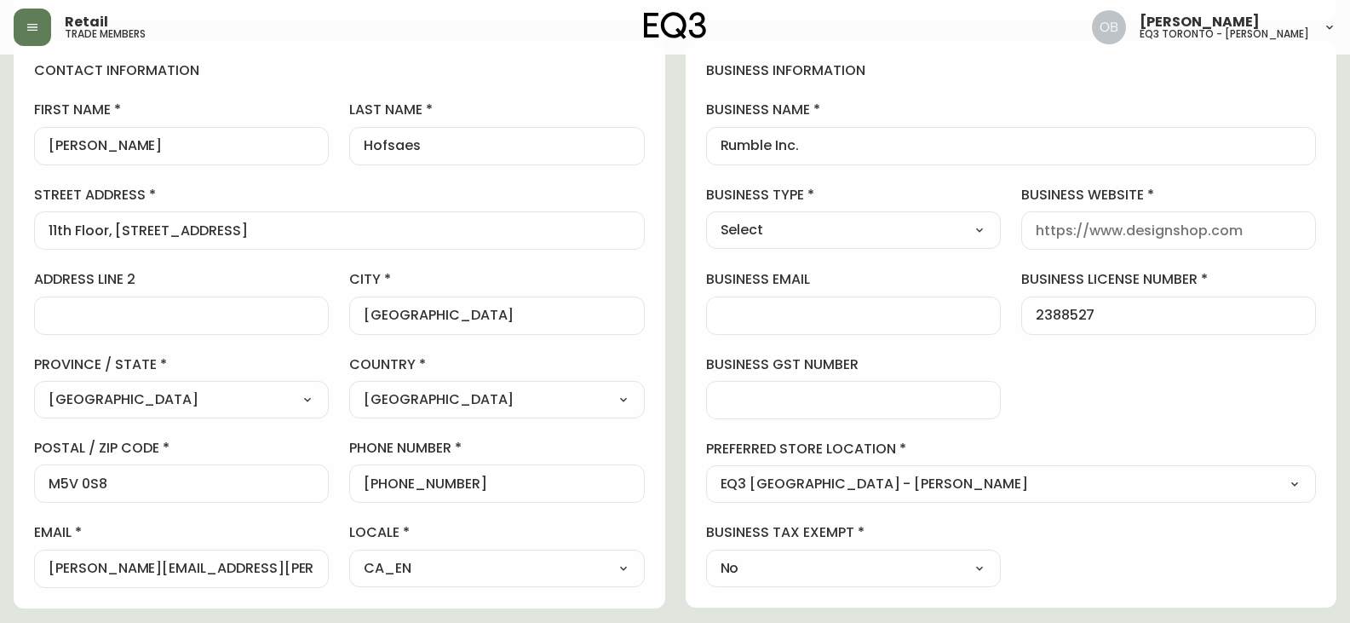
scroll to position [0, 0]
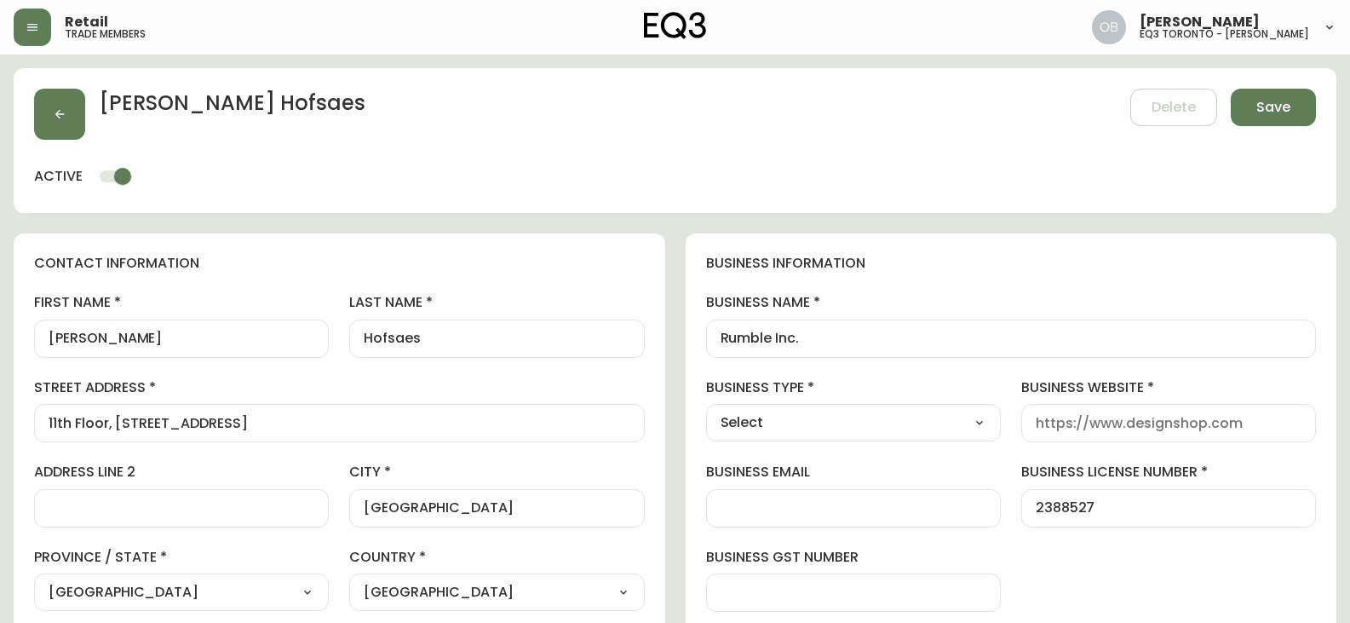
click at [1042, 290] on div "business information business name Rumble Inc. business type Select Select Inte…" at bounding box center [1012, 516] width 652 height 566
click at [1271, 96] on button "Save" at bounding box center [1273, 107] width 85 height 37
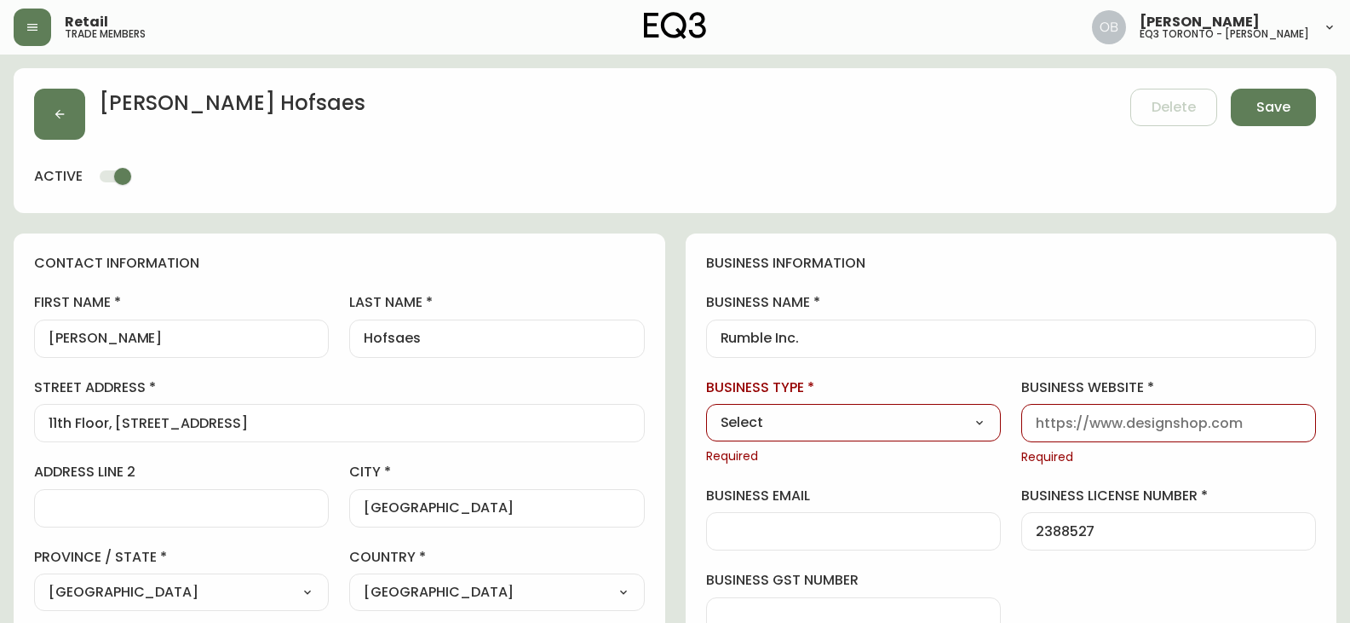
click at [927, 422] on select "Select Interior Designer Architect Home Builder Contractor Real Estate Agent Ho…" at bounding box center [853, 423] width 295 height 26
select select "Other"
click at [706, 410] on select "Select Interior Designer Architect Home Builder Contractor Real Estate Agent Ho…" at bounding box center [853, 423] width 295 height 26
type input "Other"
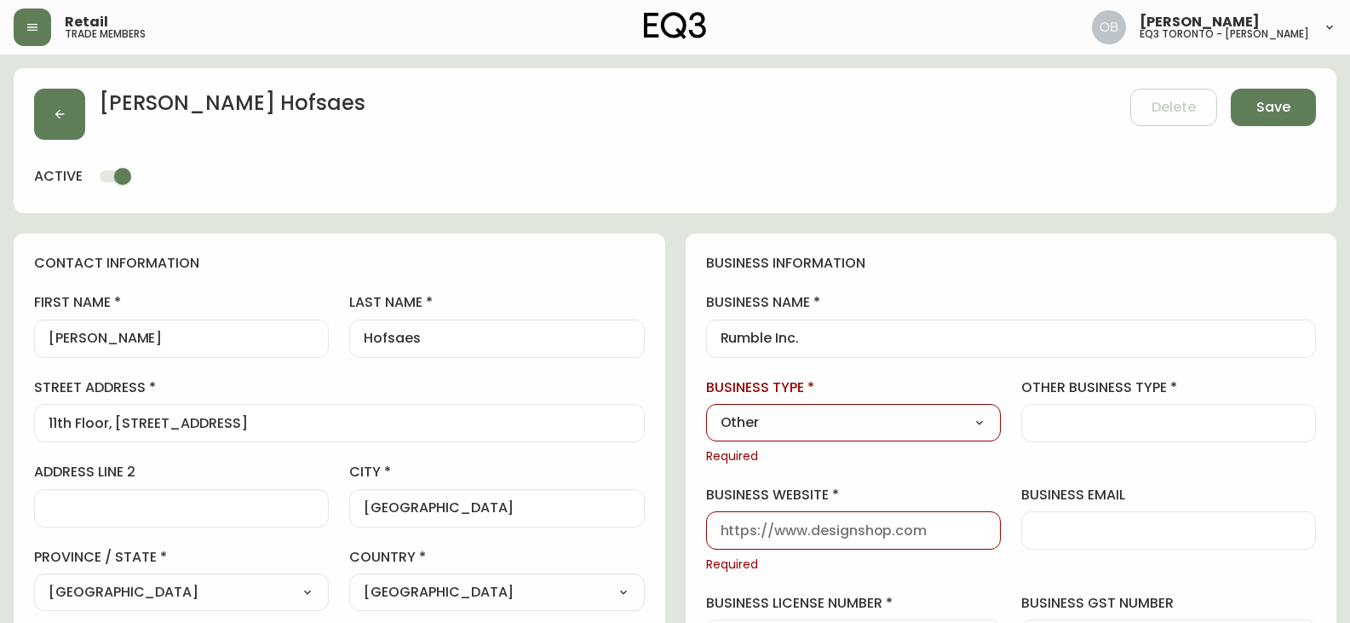
click at [841, 529] on input "business website" at bounding box center [853, 530] width 266 height 16
click at [855, 535] on input "business website" at bounding box center [853, 530] width 266 height 16
paste input "[URL][DOMAIN_NAME]"
type input "[URL][DOMAIN_NAME]"
click at [1041, 479] on div "business information business name Rumble Inc. business type Other Select Inter…" at bounding box center [1012, 539] width 652 height 612
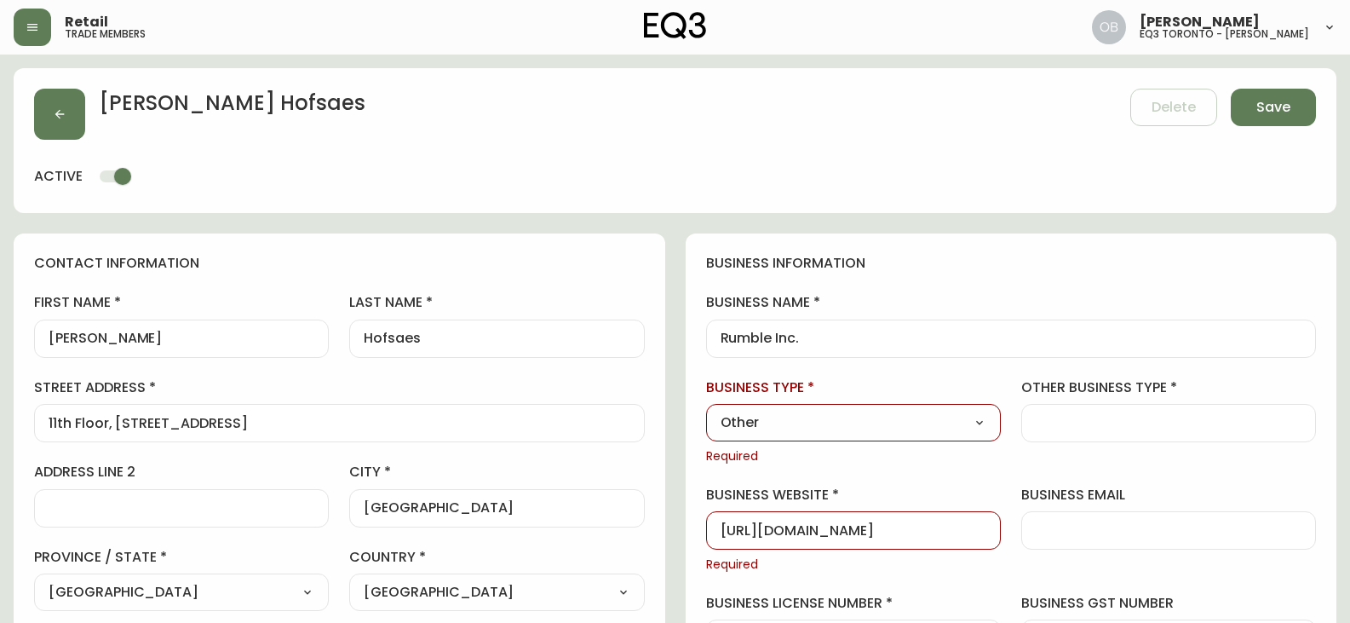
click at [870, 411] on select "Select Interior Designer Architect Home Builder Contractor Real Estate Agent Ho…" at bounding box center [853, 423] width 295 height 26
click at [849, 430] on select "Select Interior Designer Architect Home Builder Contractor Real Estate Agent Ho…" at bounding box center [853, 423] width 295 height 26
click at [1029, 432] on div at bounding box center [1168, 423] width 295 height 38
click at [1100, 434] on div at bounding box center [1168, 423] width 295 height 38
type input "Tech"
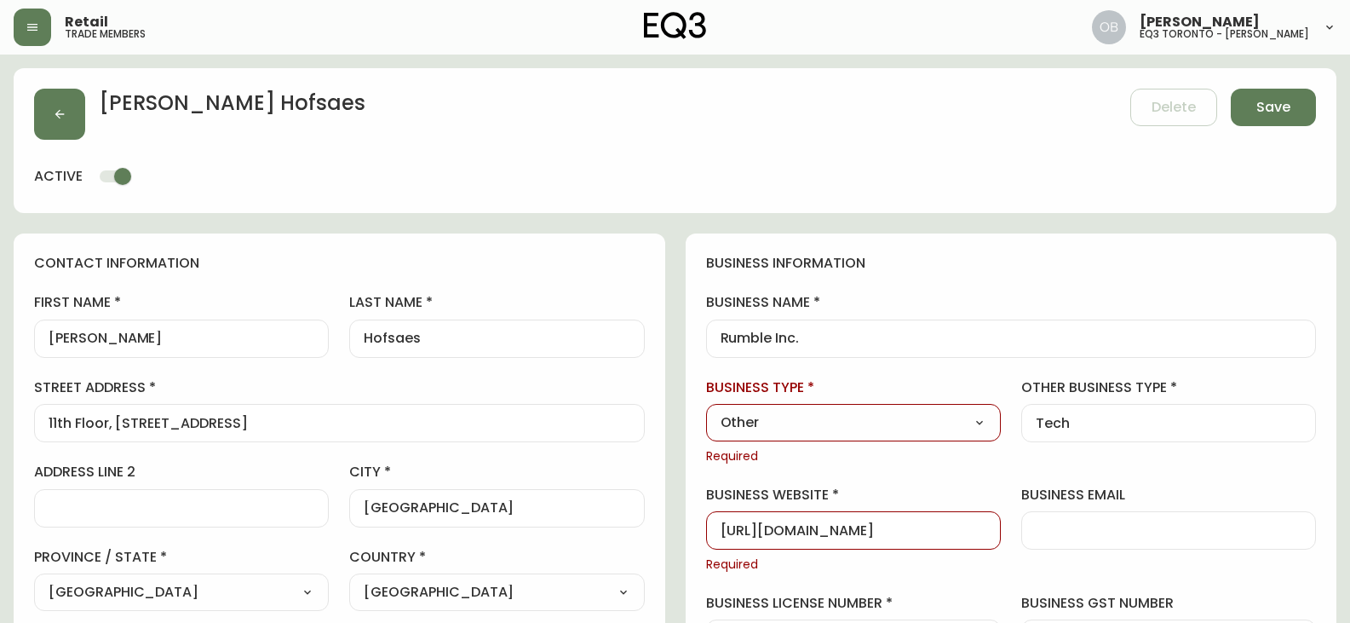
click at [1229, 378] on label "other business type" at bounding box center [1168, 387] width 295 height 19
click at [1229, 415] on input "Tech" at bounding box center [1169, 423] width 266 height 16
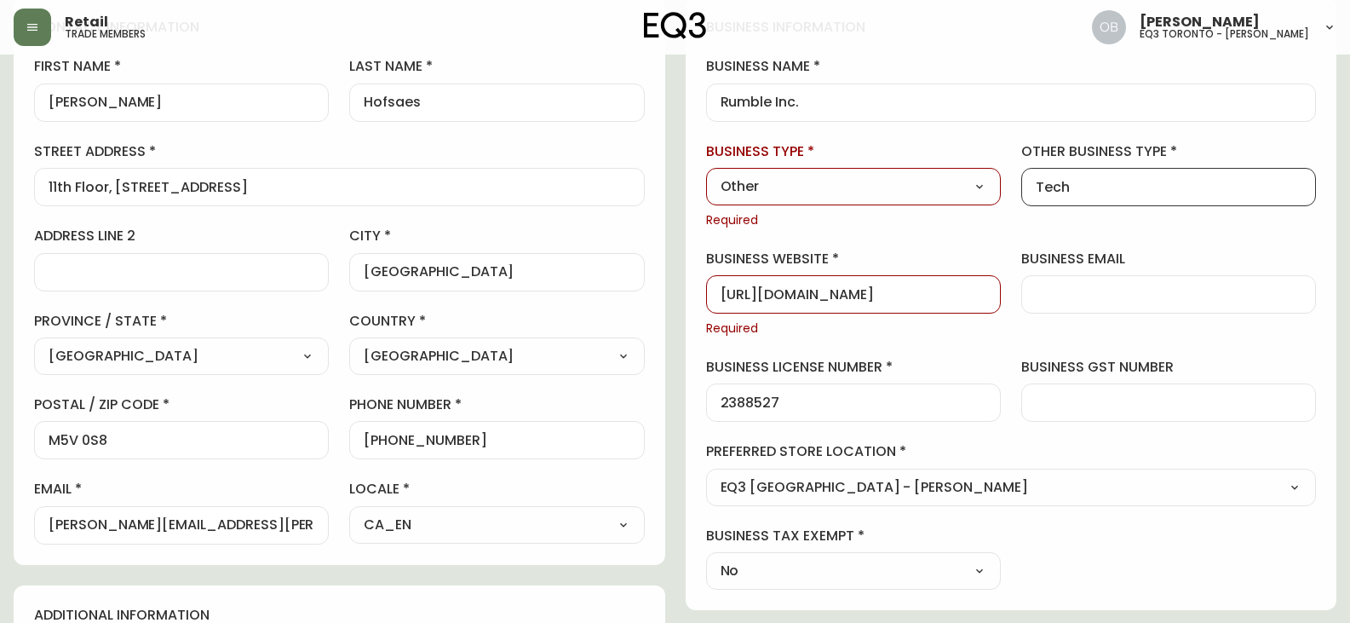
scroll to position [170, 0]
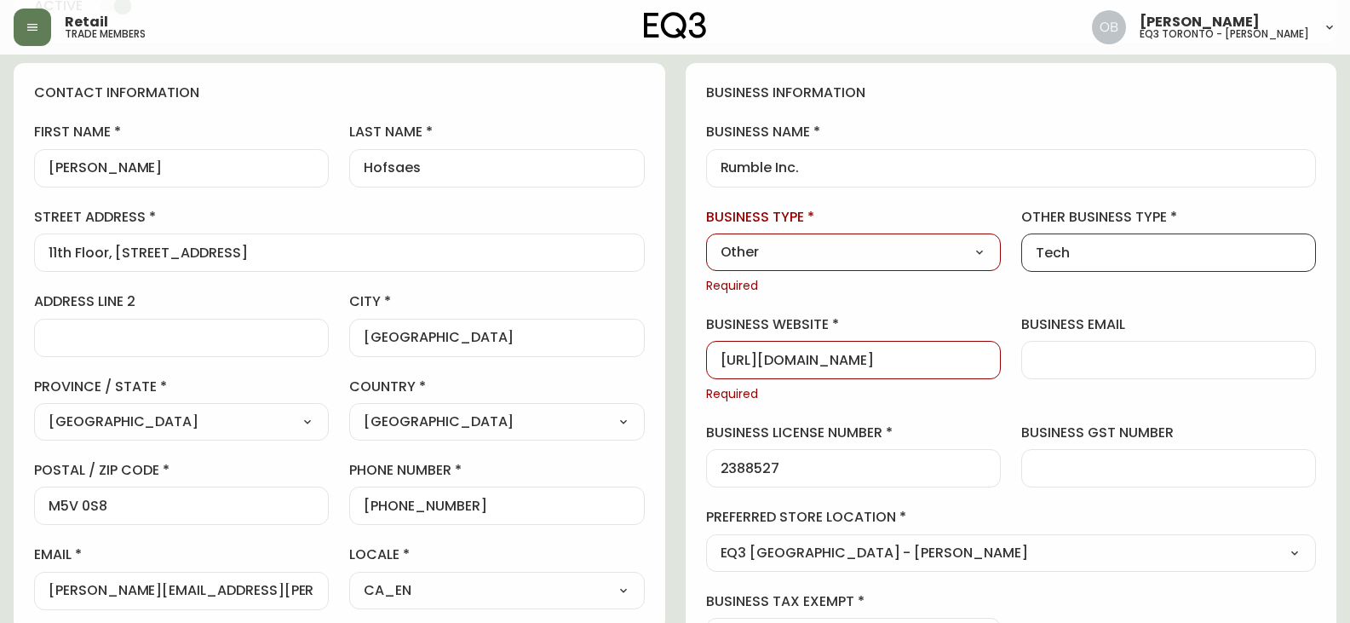
drag, startPoint x: 1087, startPoint y: 246, endPoint x: 996, endPoint y: 254, distance: 90.6
click at [996, 254] on div "business information business name Rumble Inc. business type Other Select Inter…" at bounding box center [1012, 369] width 652 height 612
click at [1061, 273] on div "other business type Tech" at bounding box center [1168, 251] width 295 height 87
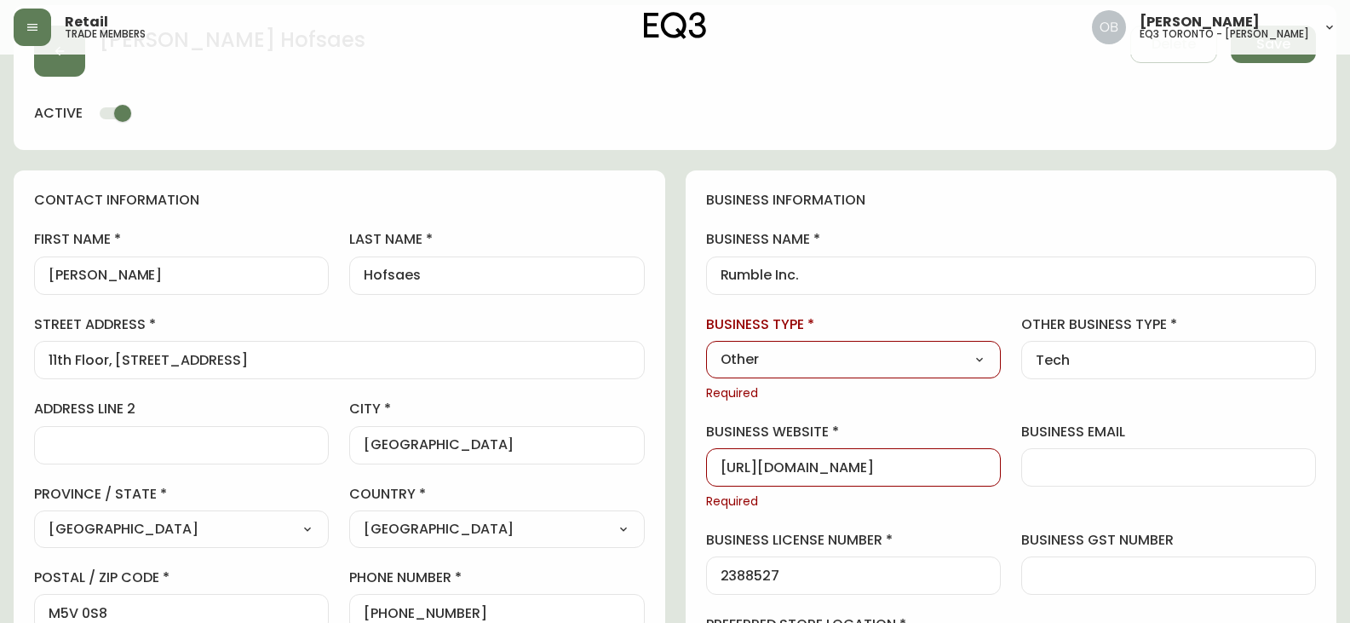
scroll to position [0, 0]
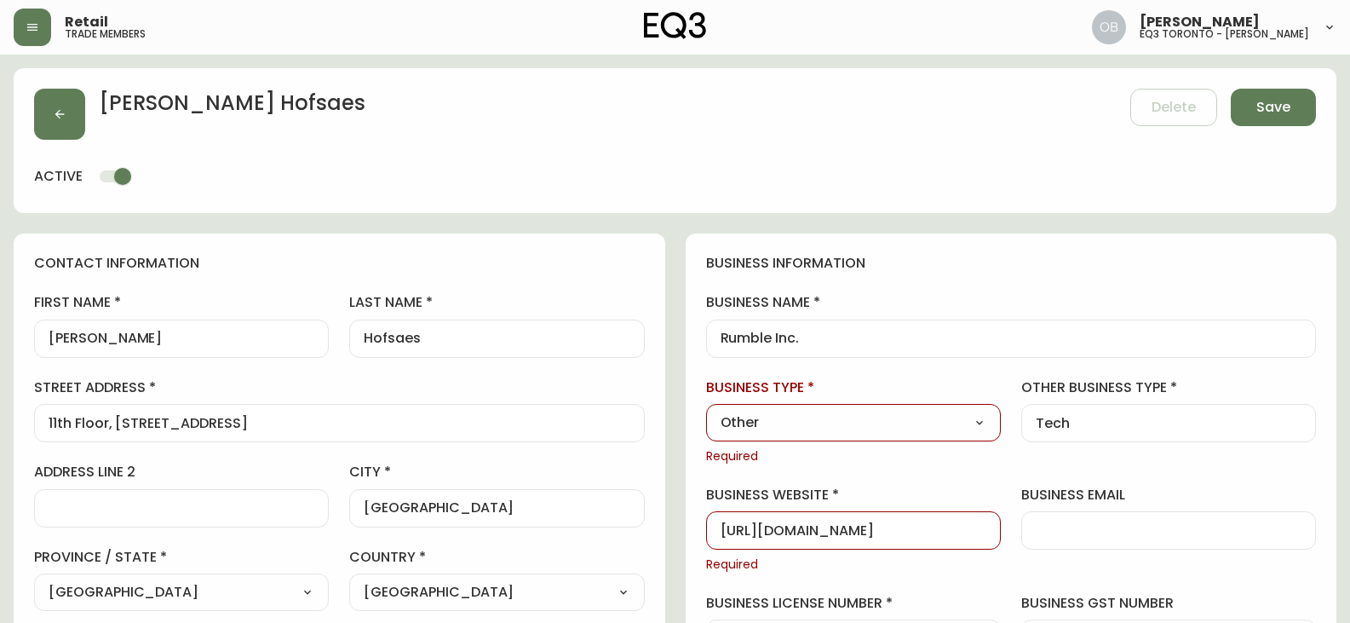
click at [1278, 85] on div "[PERSON_NAME] Delete Save active" at bounding box center [675, 140] width 1323 height 145
click at [1278, 111] on span "Save" at bounding box center [1273, 107] width 34 height 19
select select
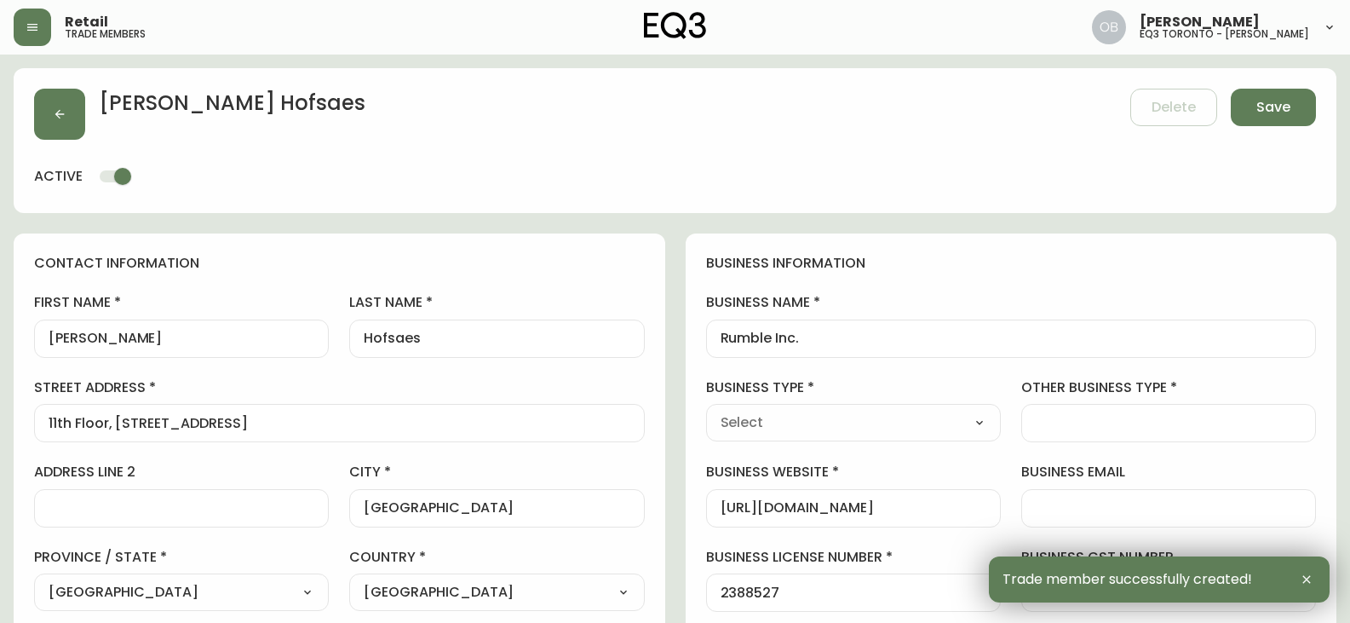
type input "[PHONE_NUMBER]"
type input "Other"
select select "Other"
type input "Other"
select select "Other"
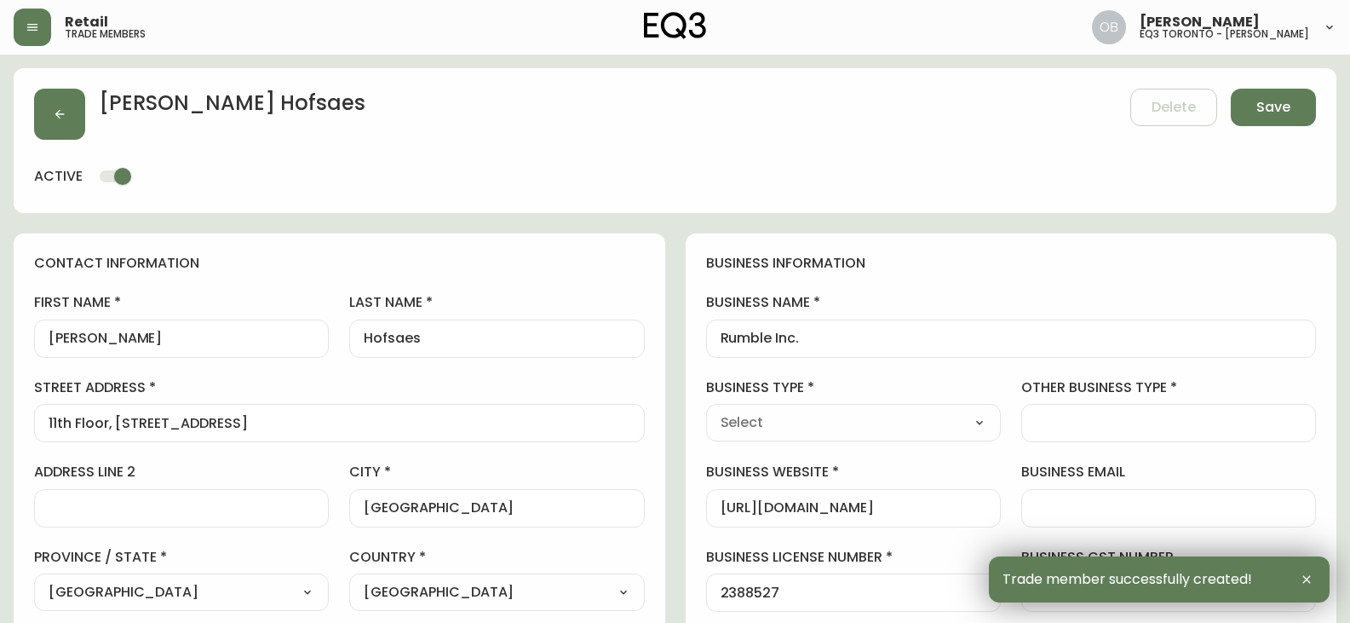
type input "Tech"
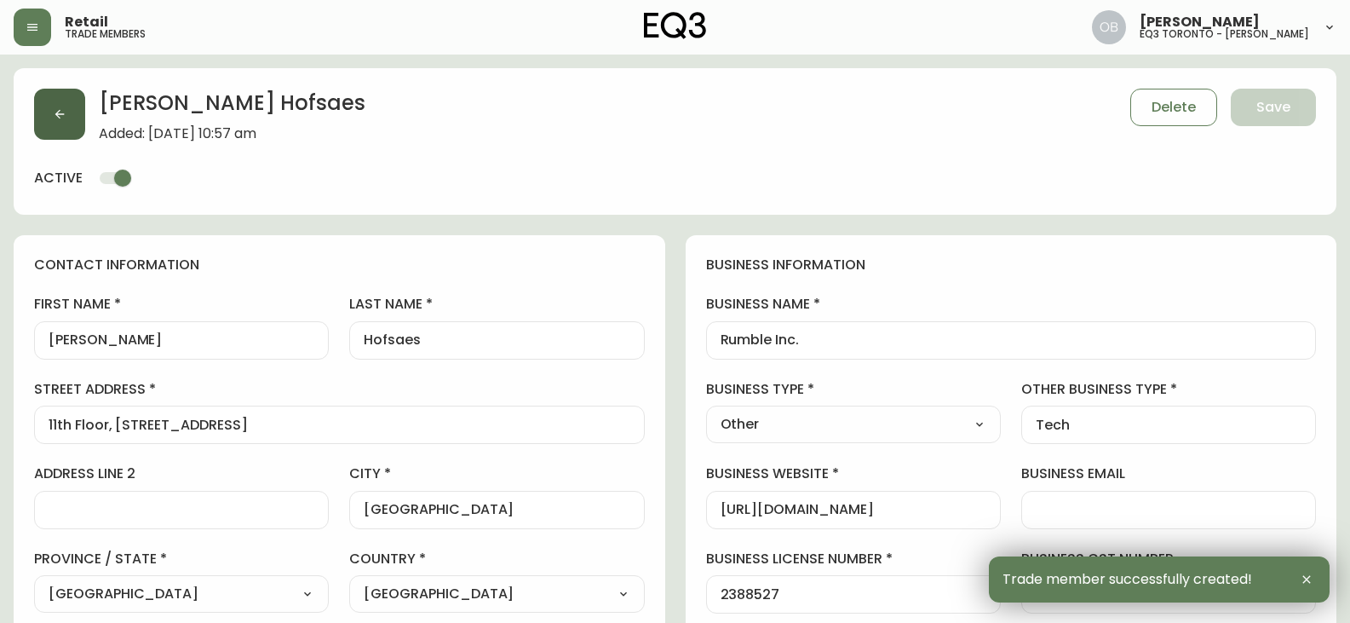
click at [72, 100] on button "button" at bounding box center [59, 114] width 51 height 51
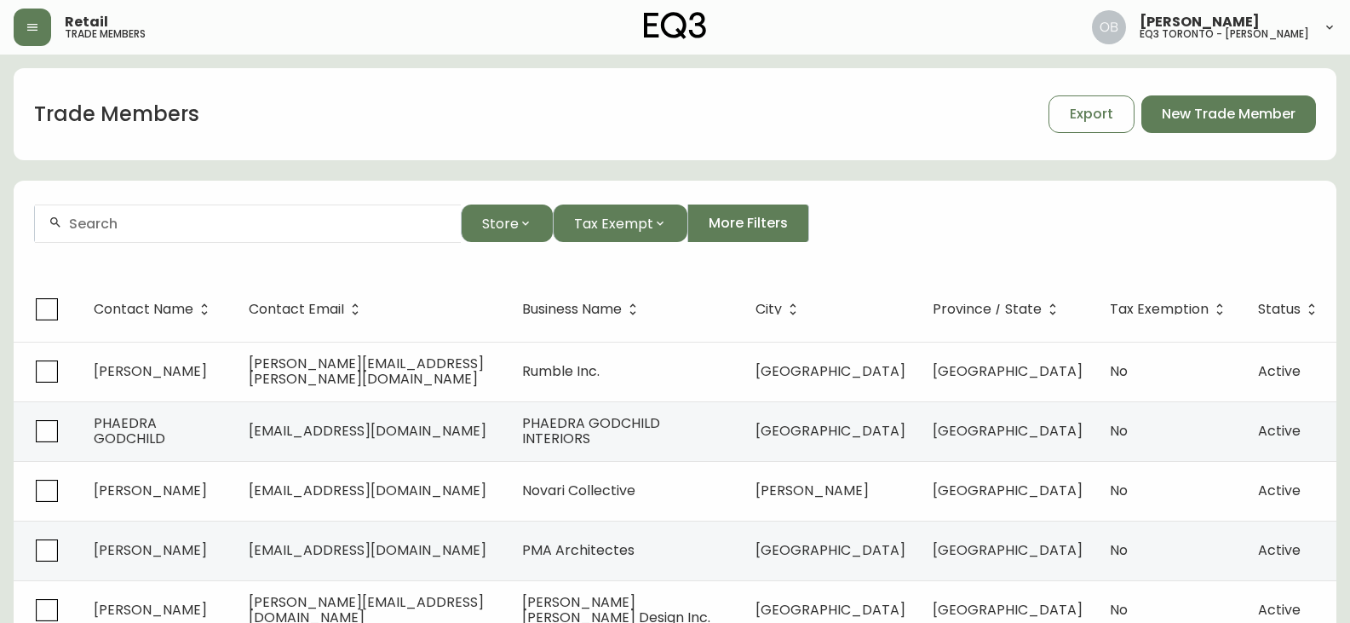
click at [836, 211] on div "Store Tax Exempt More Filters" at bounding box center [675, 223] width 1282 height 38
click at [840, 209] on div "Store Tax Exempt More Filters" at bounding box center [675, 223] width 1282 height 38
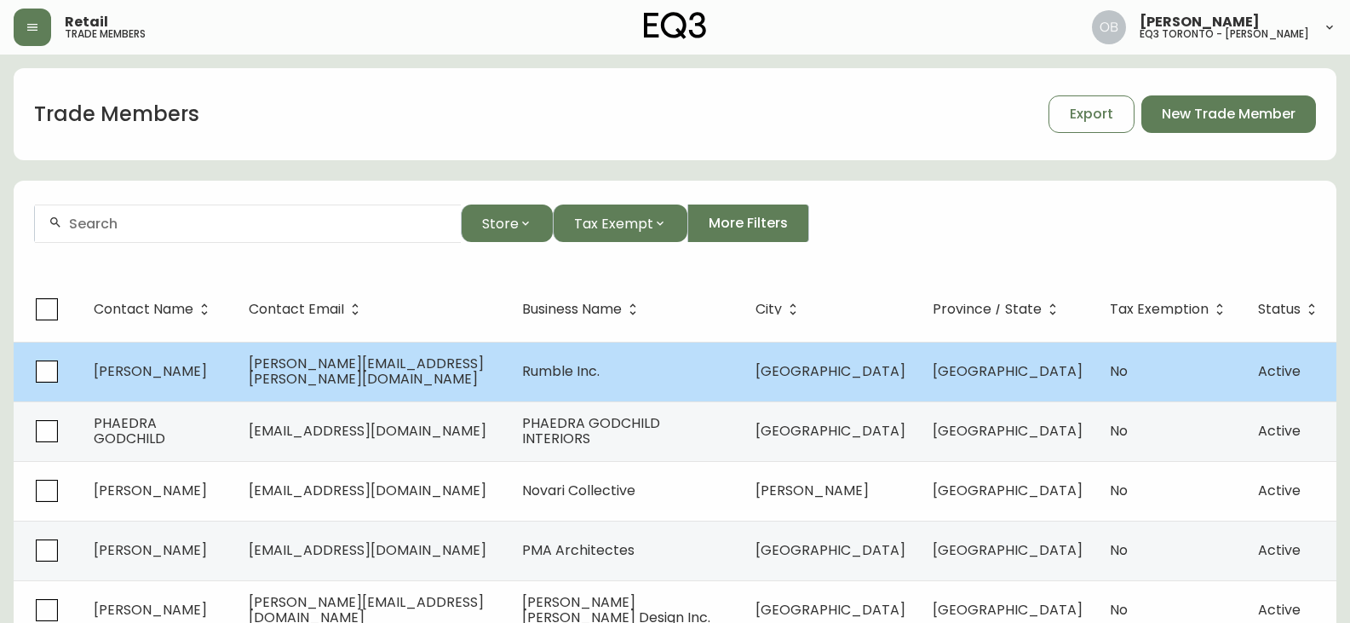
click at [181, 382] on td "[PERSON_NAME]" at bounding box center [157, 372] width 155 height 60
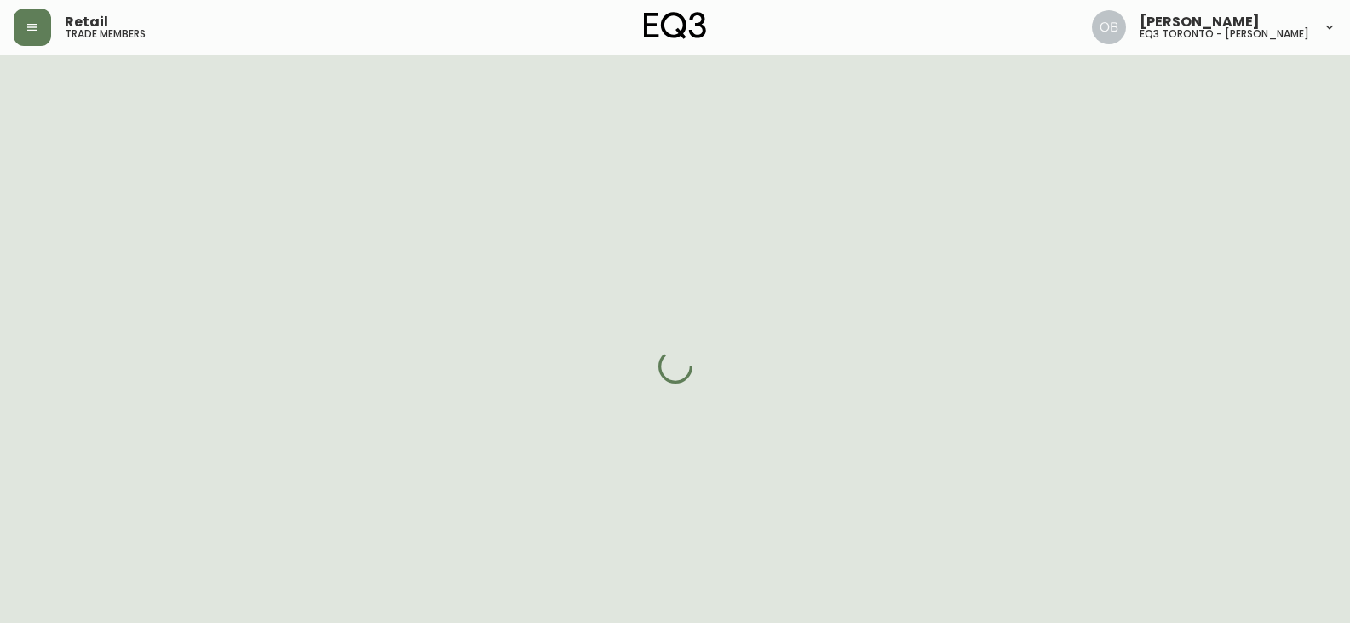
select select "ON"
select select "CA"
select select "CA_EN"
select select "Other"
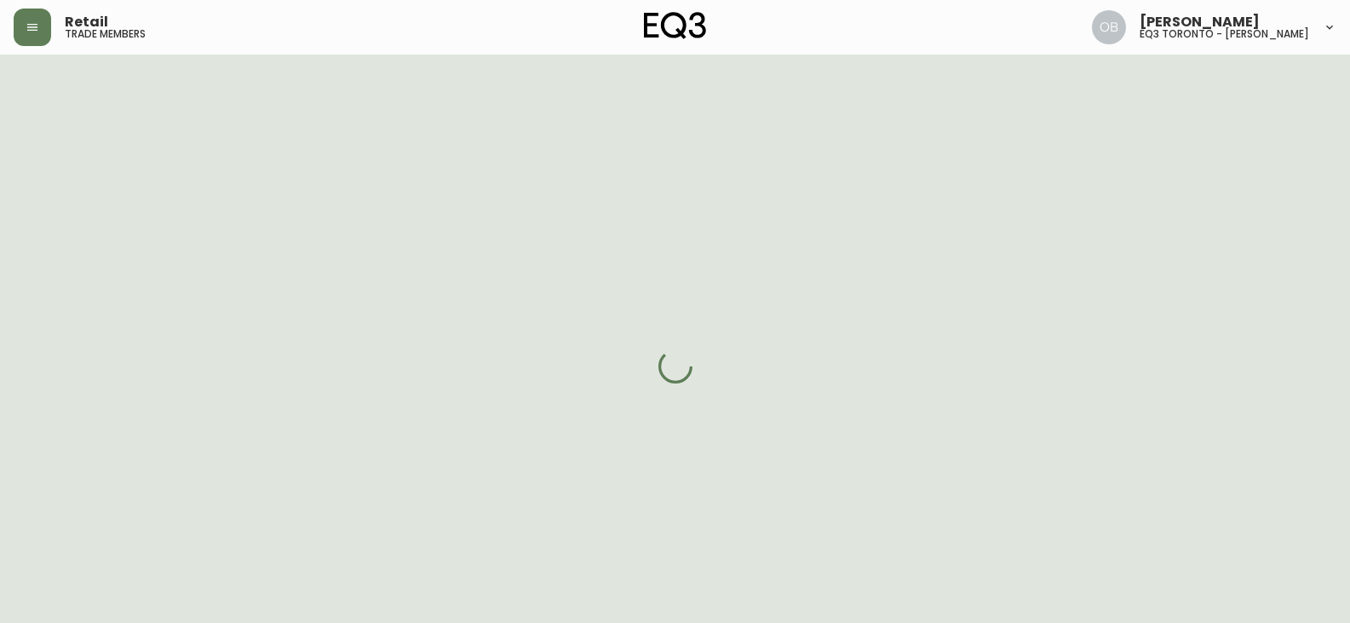
select select "false"
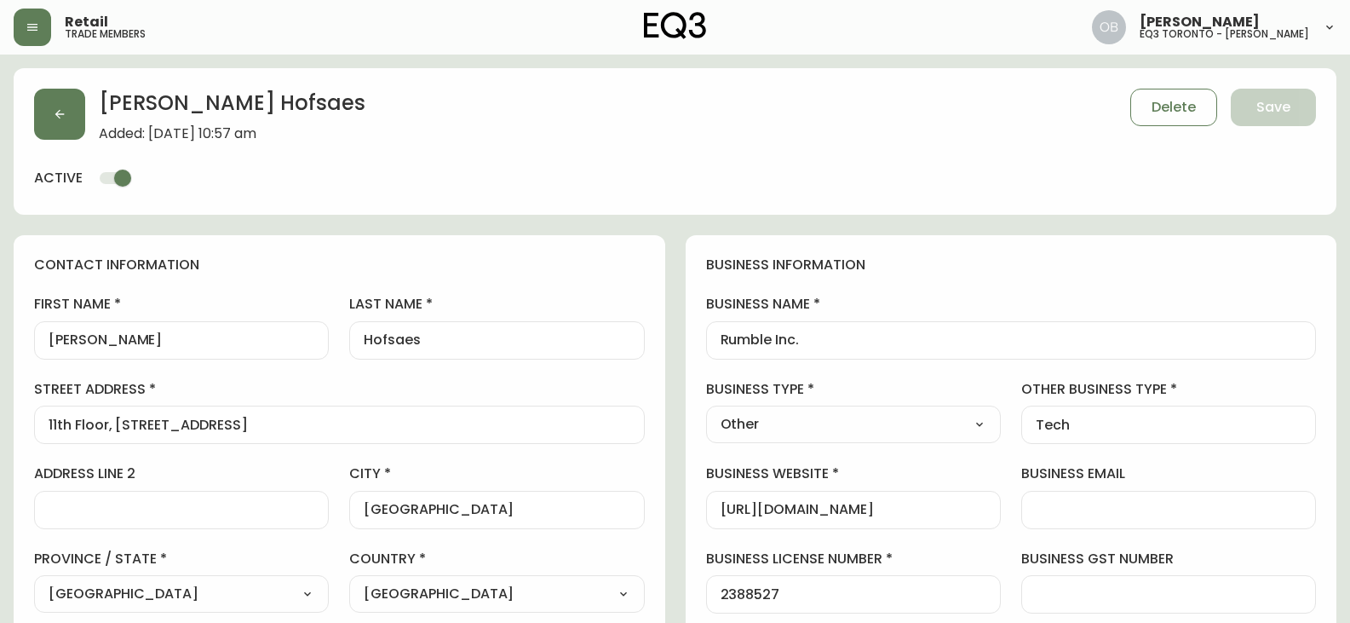
type input "EQ3 [GEOGRAPHIC_DATA] - [PERSON_NAME]"
select select "cjw10z96s008u6gs0ccm7hd19"
click at [396, 345] on input "Hofsaes" at bounding box center [497, 340] width 266 height 16
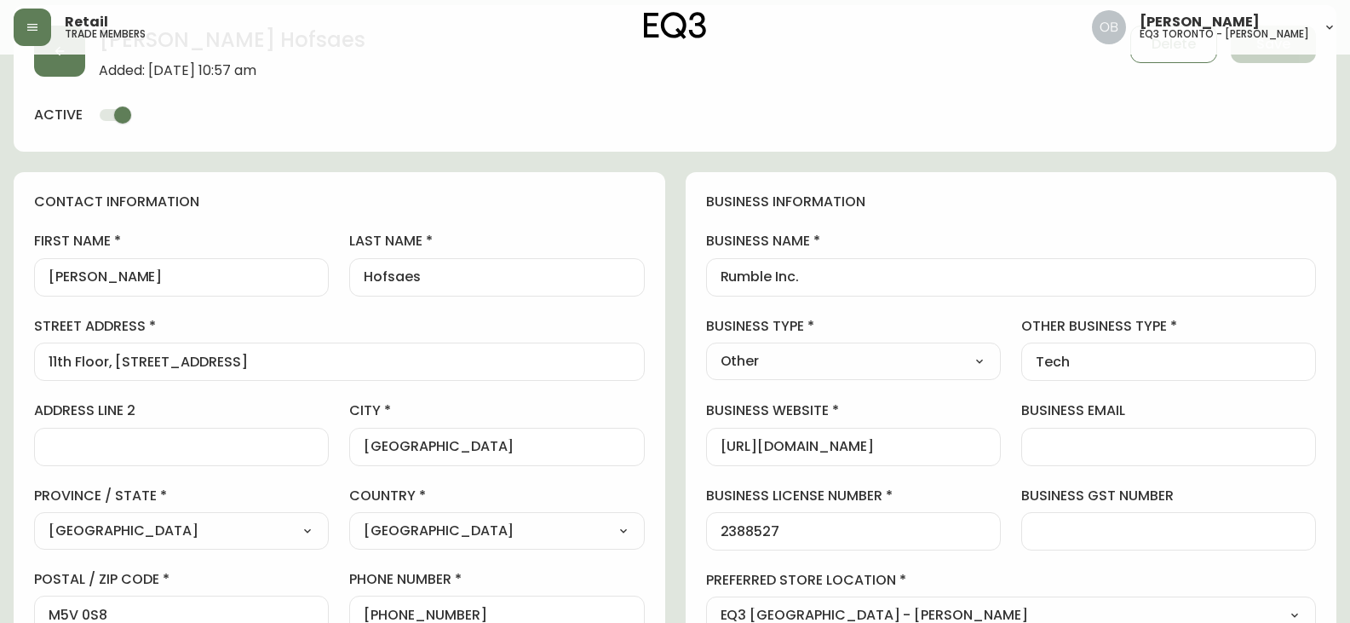
scroll to position [170, 0]
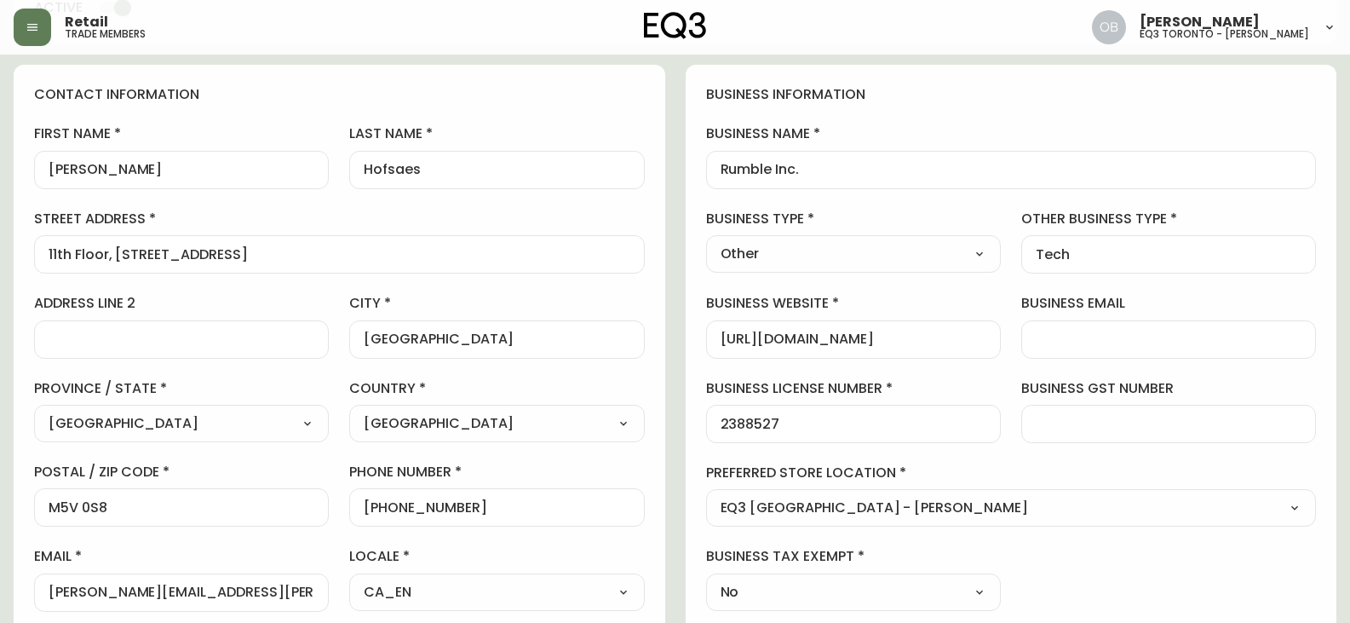
drag, startPoint x: 174, startPoint y: 498, endPoint x: 0, endPoint y: 499, distance: 173.7
click at [0, 499] on main "[PERSON_NAME] Added: [DATE] 10:57 am Delete Save active contact information fir…" at bounding box center [675, 574] width 1350 height 1380
drag, startPoint x: 192, startPoint y: 507, endPoint x: 0, endPoint y: 502, distance: 192.5
click at [0, 502] on main "[PERSON_NAME] Added: [DATE] 10:57 am Delete Save active contact information fir…" at bounding box center [675, 574] width 1350 height 1380
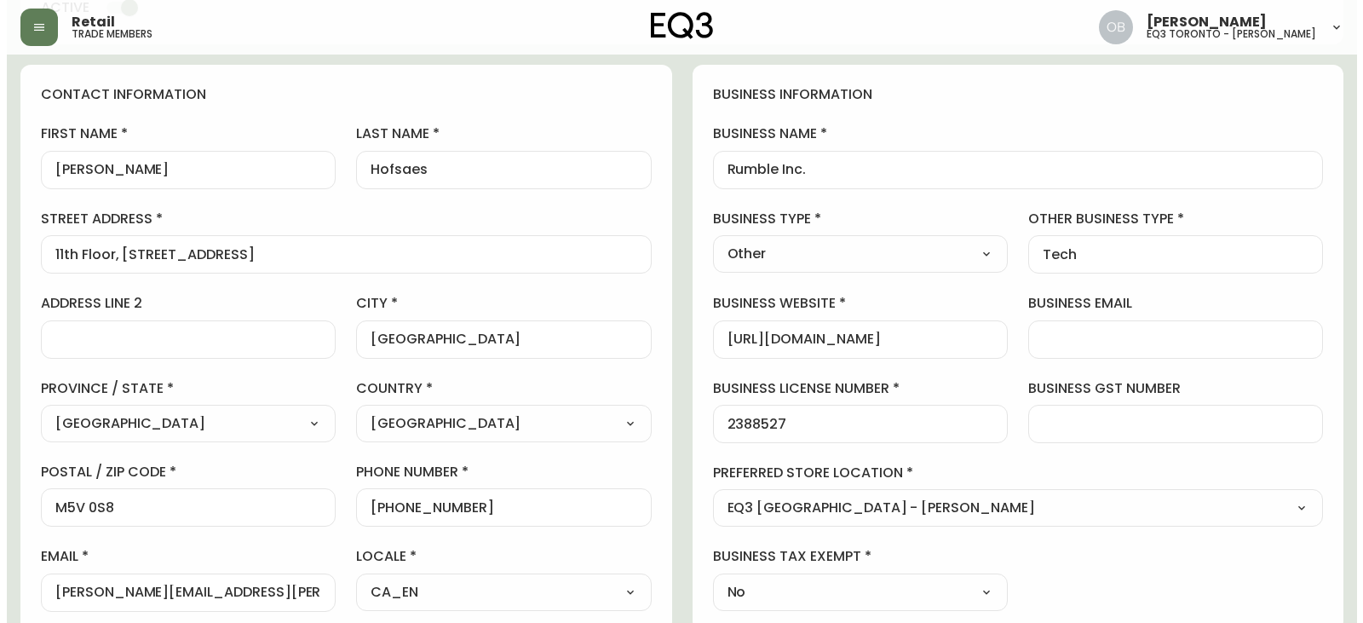
scroll to position [341, 0]
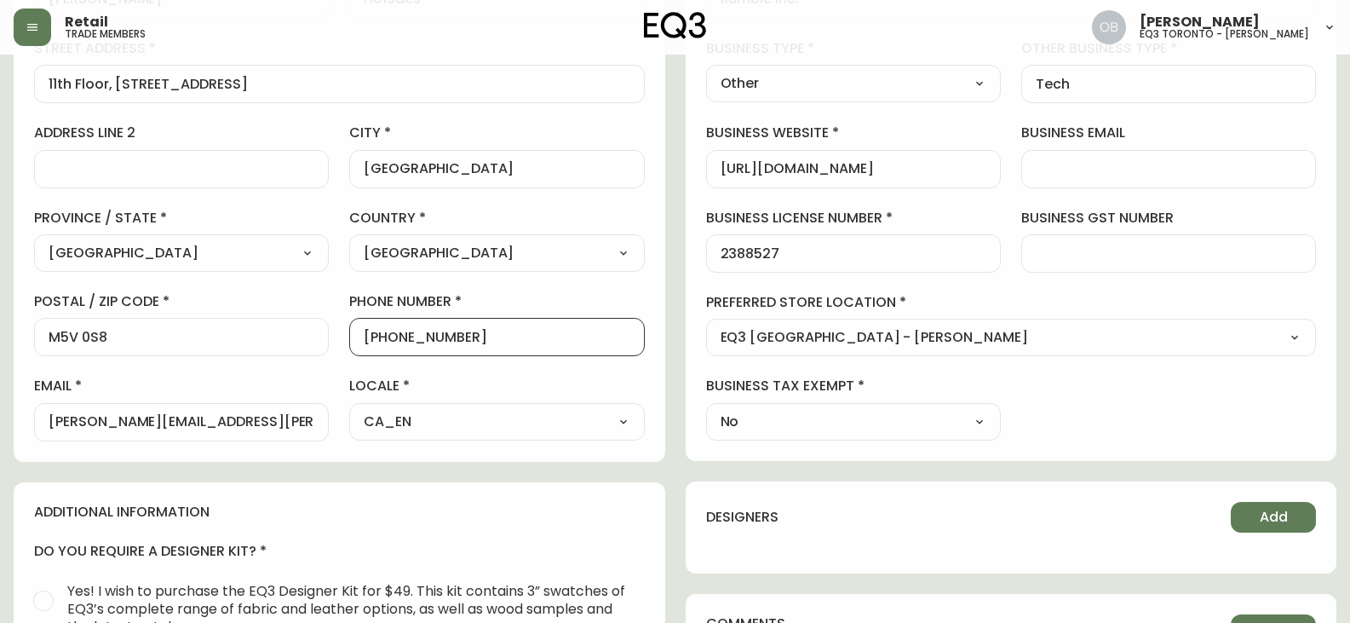
drag, startPoint x: 503, startPoint y: 342, endPoint x: 378, endPoint y: 342, distance: 125.2
click at [378, 342] on input "[PHONE_NUMBER]" at bounding box center [497, 337] width 266 height 16
drag, startPoint x: 251, startPoint y: 408, endPoint x: 1, endPoint y: 404, distance: 250.4
click at [0, 404] on main "[PERSON_NAME] Added: [DATE] 10:57 am Delete Save active contact information fir…" at bounding box center [675, 404] width 1350 height 1380
click at [47, 25] on button "button" at bounding box center [32, 27] width 37 height 37
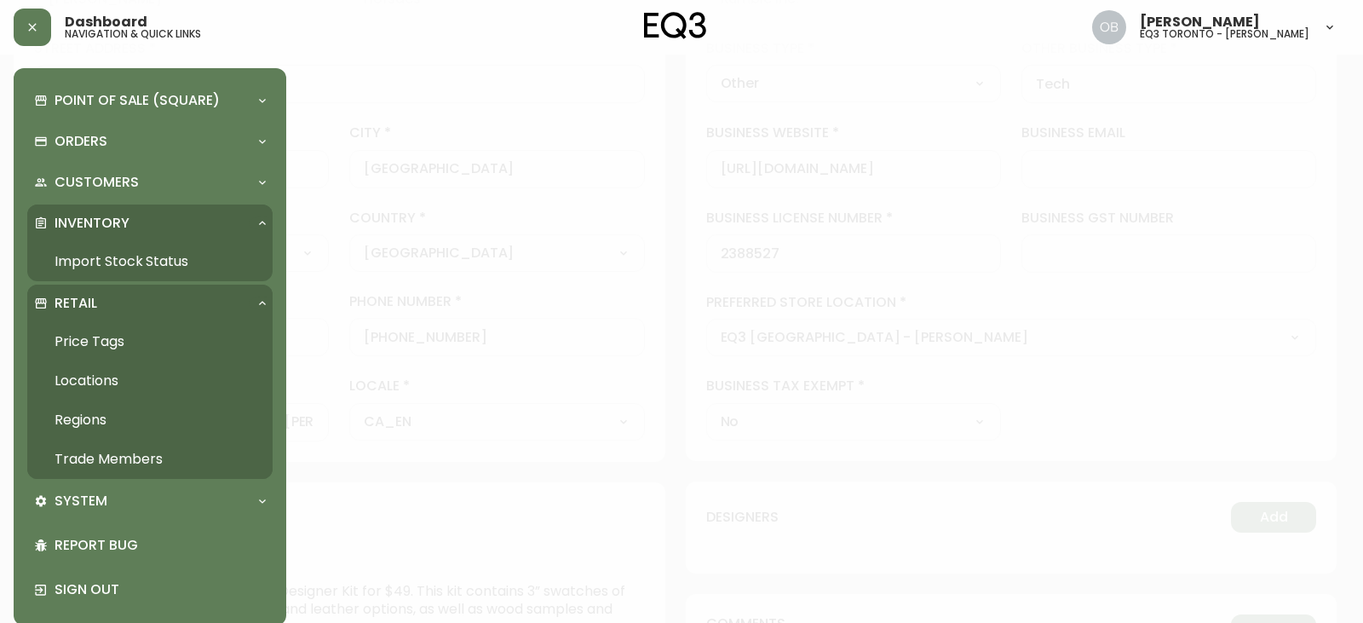
scroll to position [342, 0]
click at [116, 263] on link "Import Stock Status" at bounding box center [149, 261] width 245 height 39
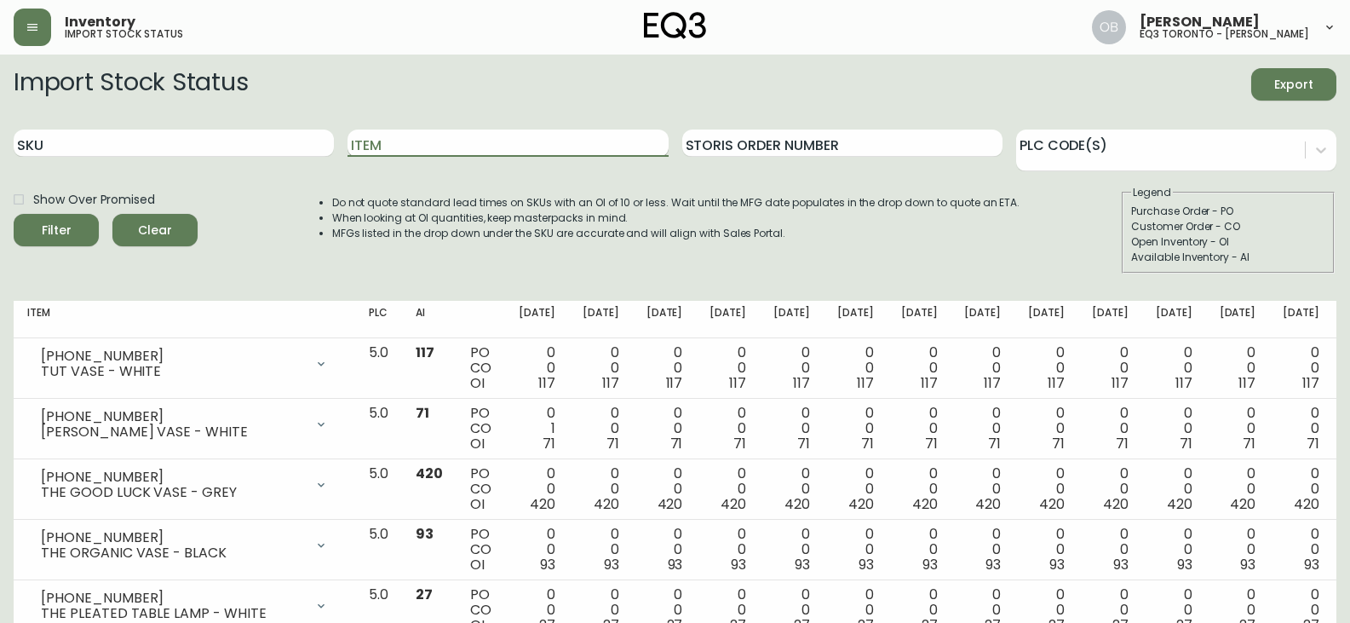
click at [421, 143] on input "Item" at bounding box center [507, 142] width 320 height 27
type input "harvest"
click at [14, 214] on button "Filter" at bounding box center [56, 230] width 85 height 32
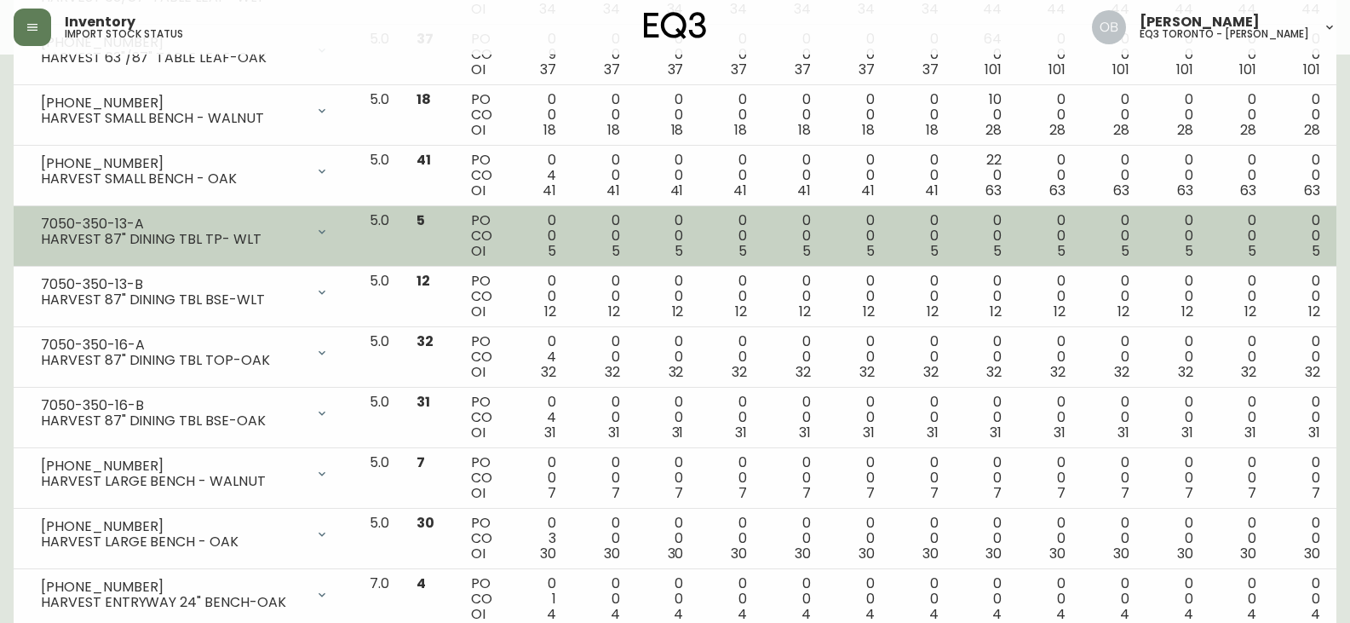
scroll to position [937, 0]
